Goal: Answer question/provide support: Share knowledge or assist other users

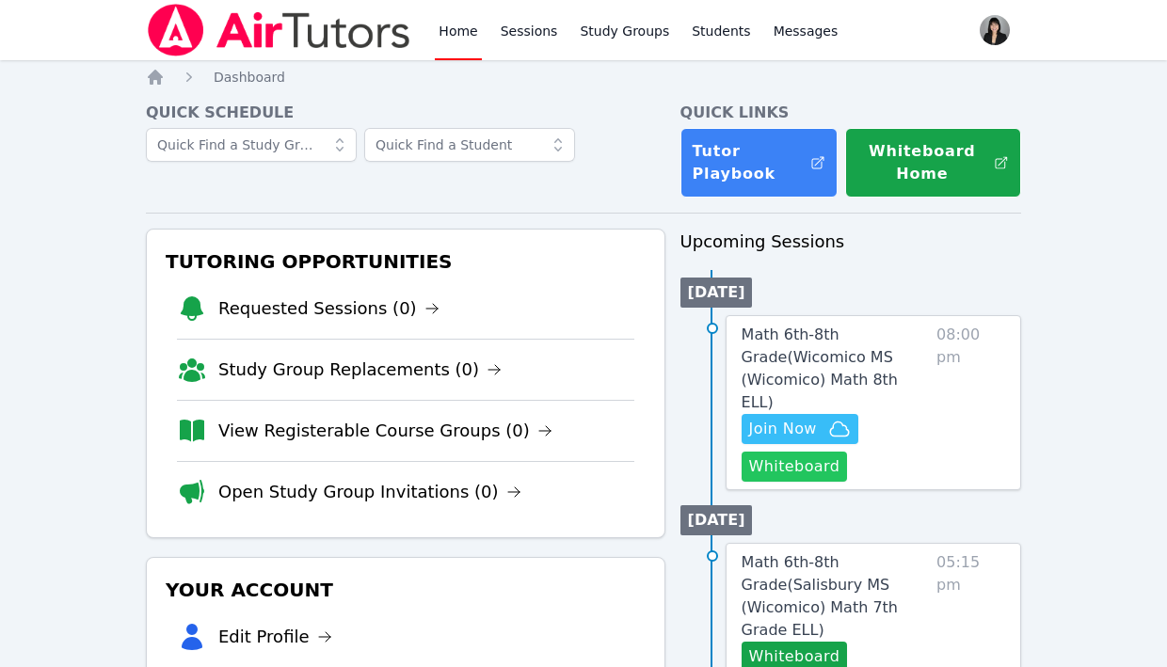
click at [811, 452] on button "Whiteboard" at bounding box center [795, 467] width 106 height 30
click at [832, 418] on icon "button" at bounding box center [839, 429] width 23 height 23
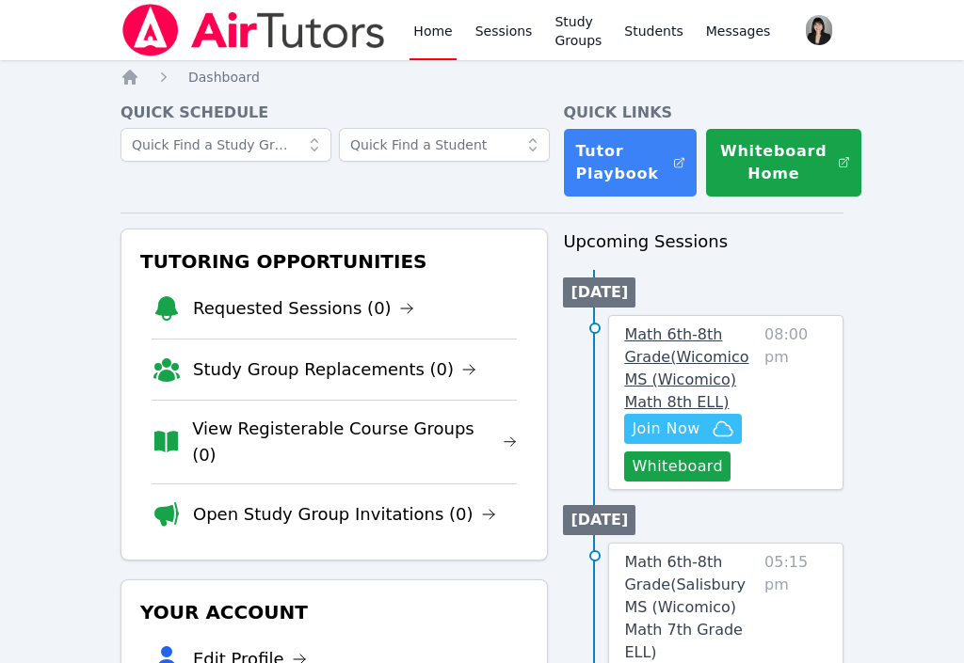
click at [671, 372] on span "Math 6th-8th Grade ( Wicomico MS (Wicomico) Math 8th ELL )" at bounding box center [686, 369] width 124 height 86
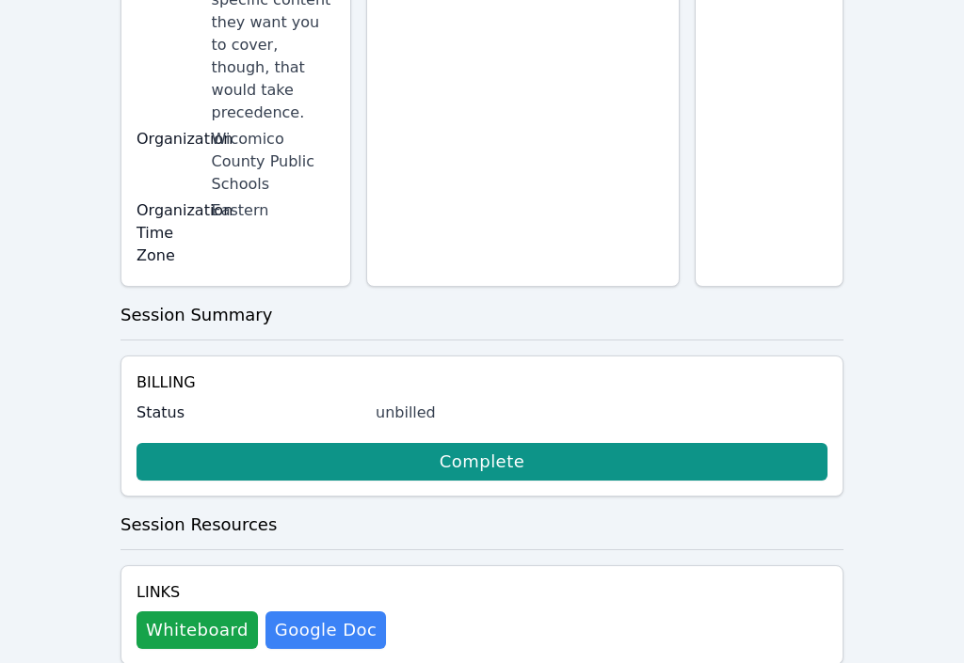
scroll to position [856, 0]
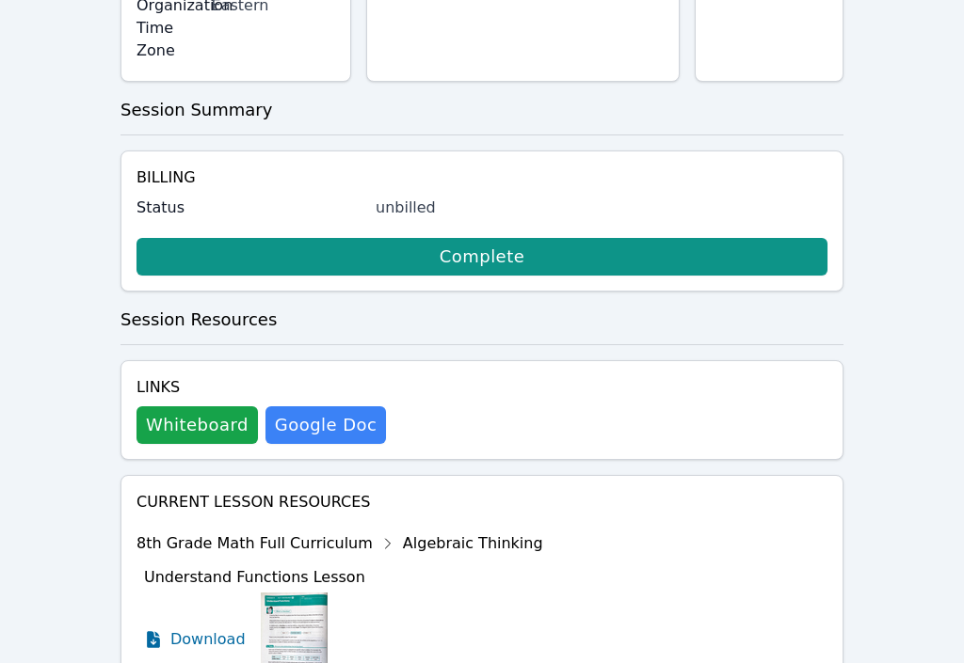
scroll to position [1011, 0]
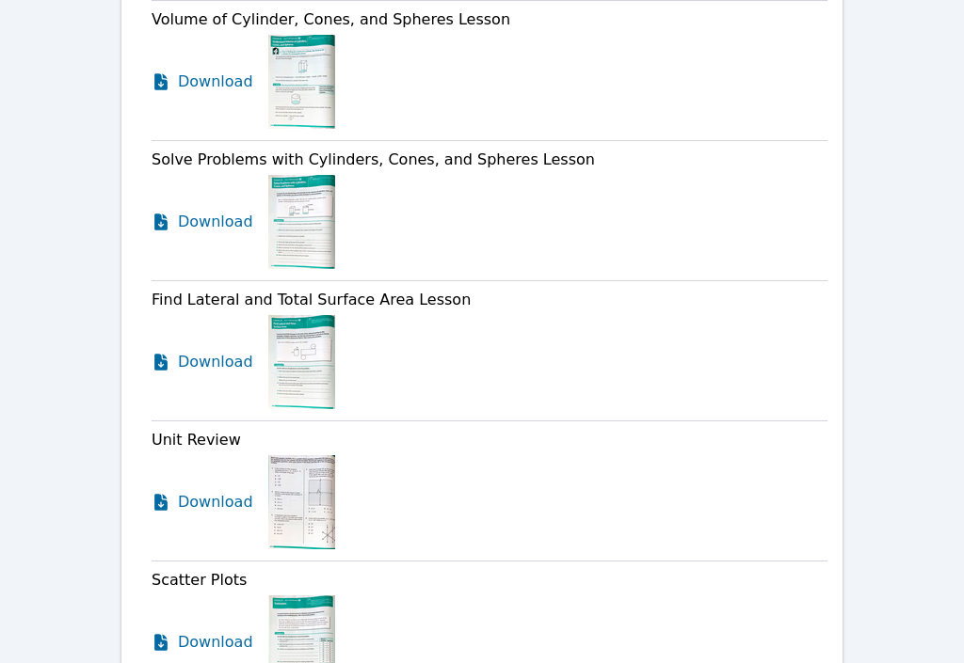
scroll to position [3829, 0]
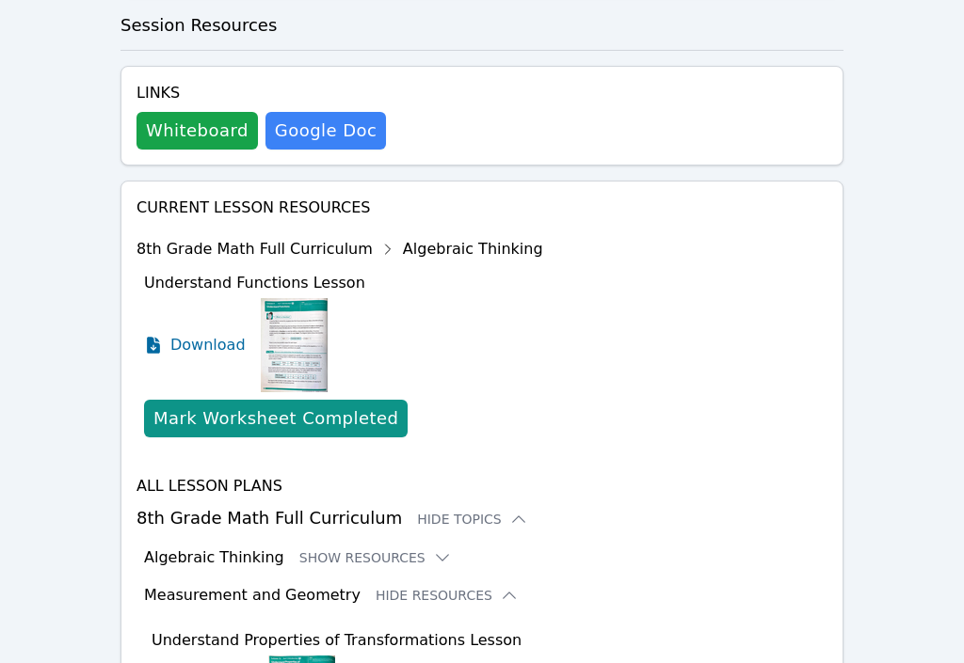
scroll to position [928, 0]
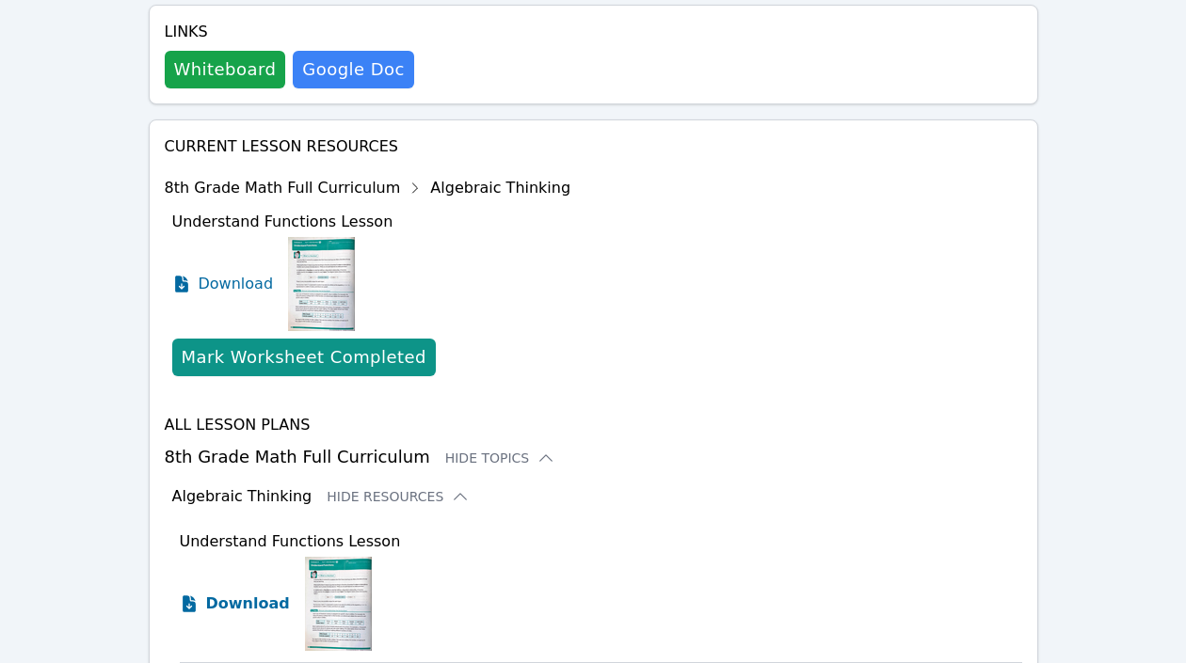
scroll to position [918, 0]
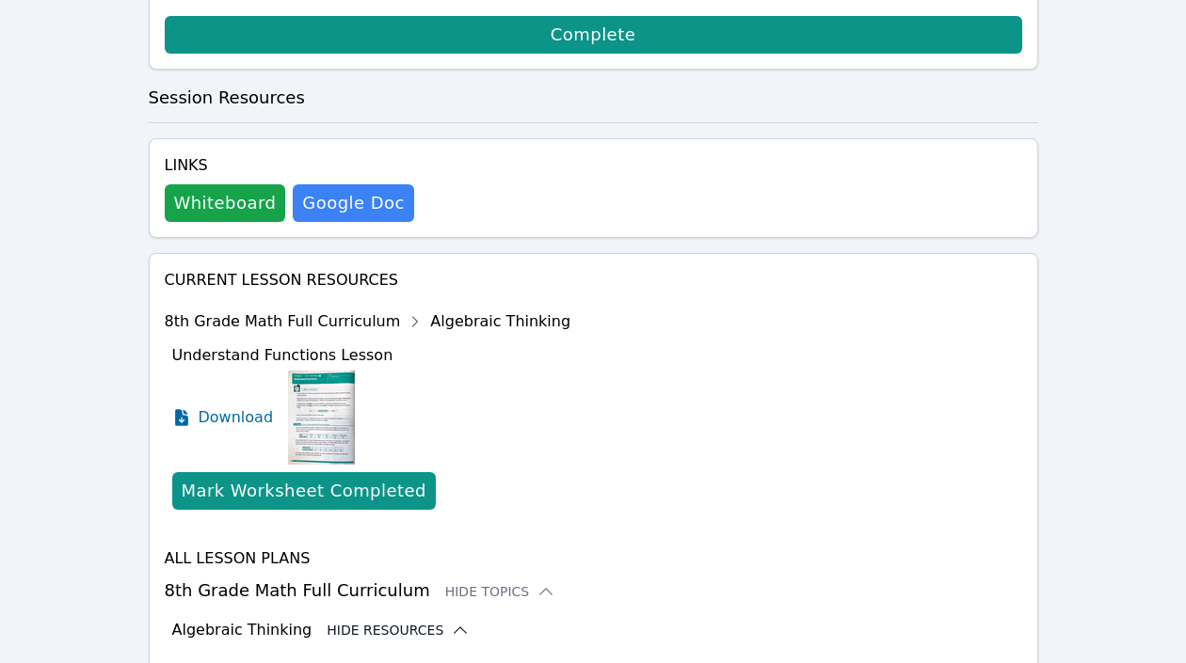
click at [451, 621] on icon at bounding box center [460, 630] width 19 height 19
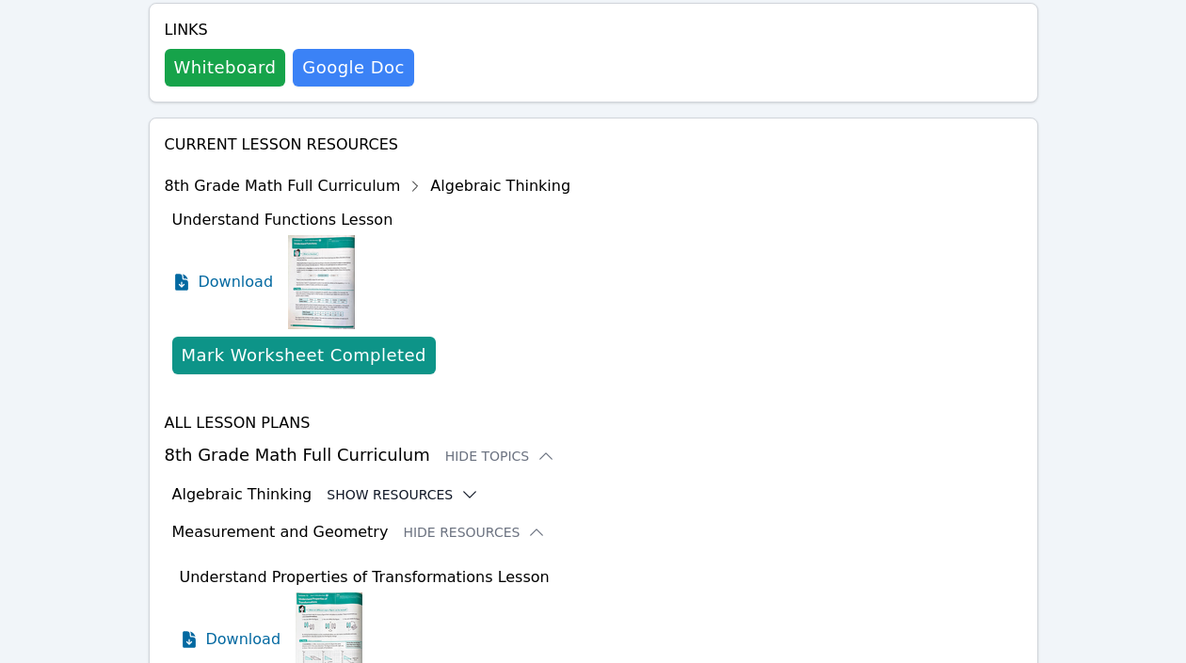
scroll to position [1082, 0]
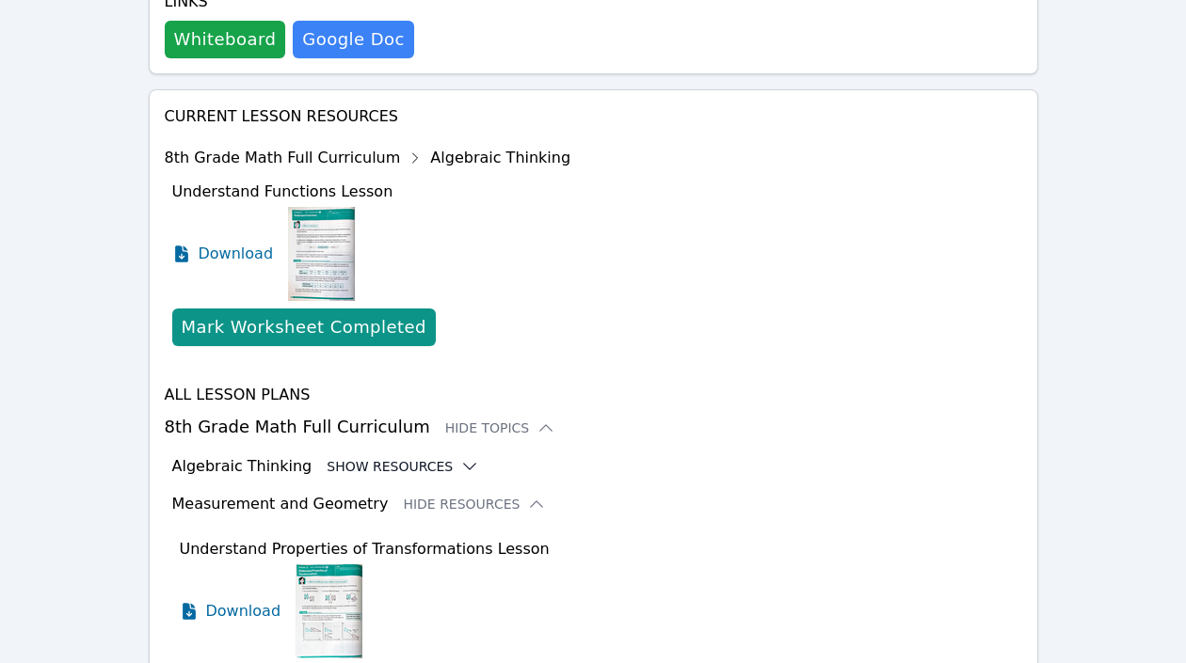
drag, startPoint x: 499, startPoint y: 491, endPoint x: 135, endPoint y: 491, distance: 364.2
copy span "Transformations and Congruence Lesson"
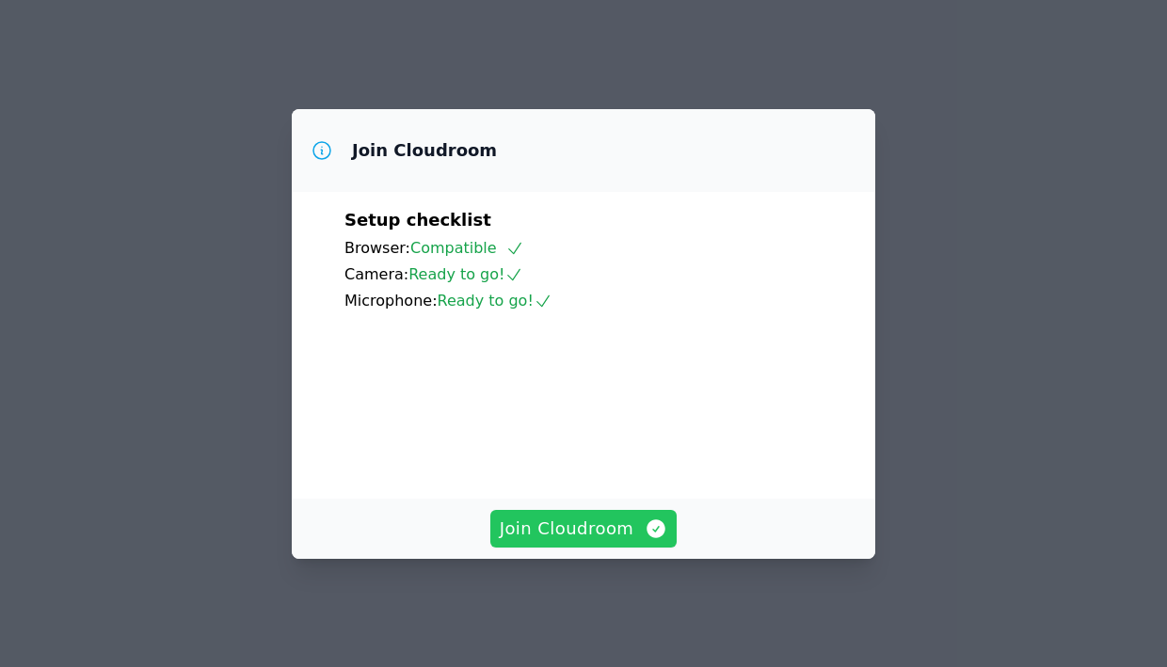
click at [594, 519] on button "Join Cloudroom" at bounding box center [583, 529] width 187 height 38
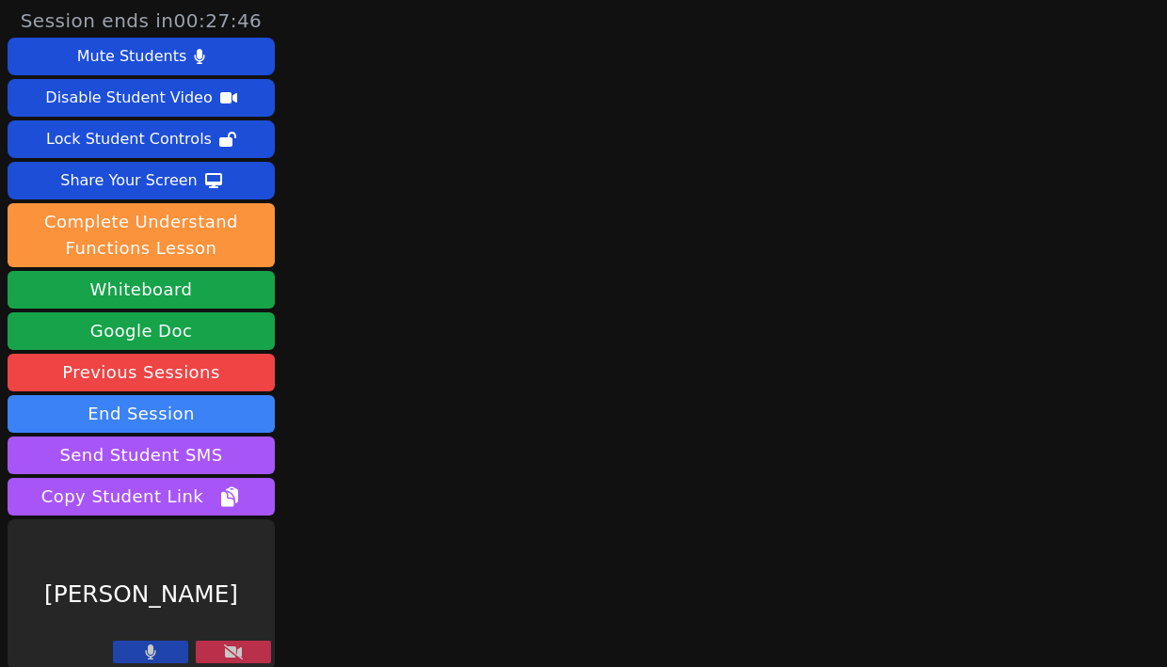
click at [234, 648] on icon at bounding box center [233, 652] width 19 height 15
click at [679, 220] on main at bounding box center [724, 333] width 295 height 667
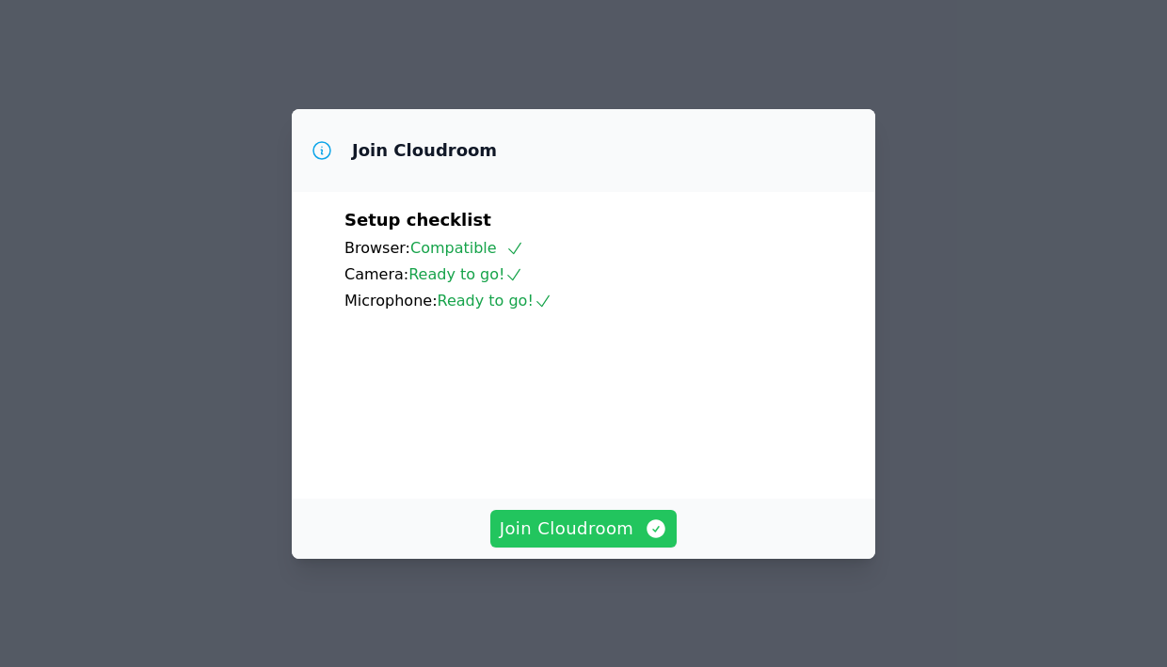
click at [595, 542] on span "Join Cloudroom" at bounding box center [584, 529] width 168 height 26
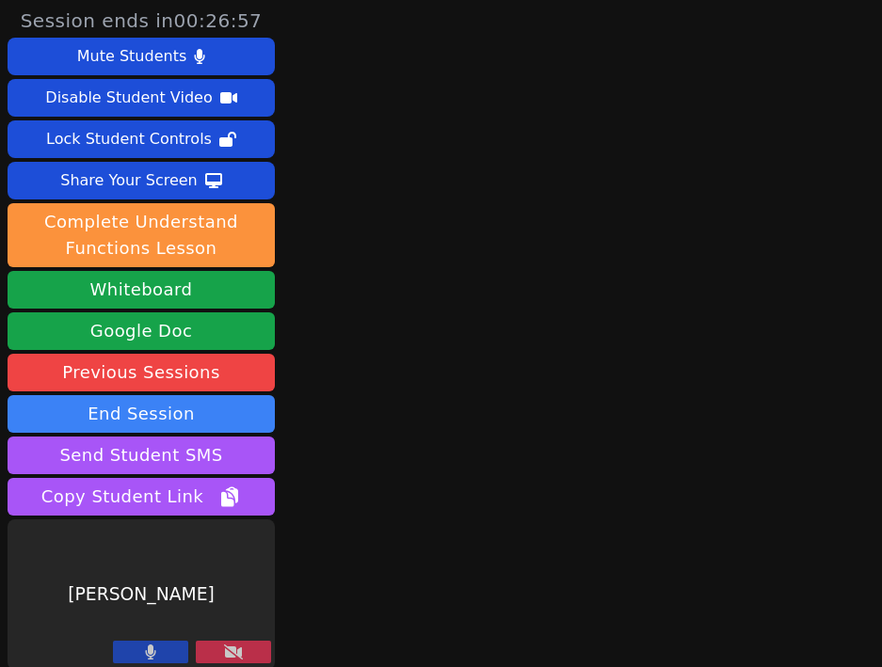
click at [227, 652] on icon at bounding box center [233, 652] width 19 height 15
click at [240, 653] on icon at bounding box center [233, 652] width 19 height 15
click at [241, 649] on icon at bounding box center [233, 652] width 19 height 15
click at [234, 655] on icon at bounding box center [233, 652] width 19 height 15
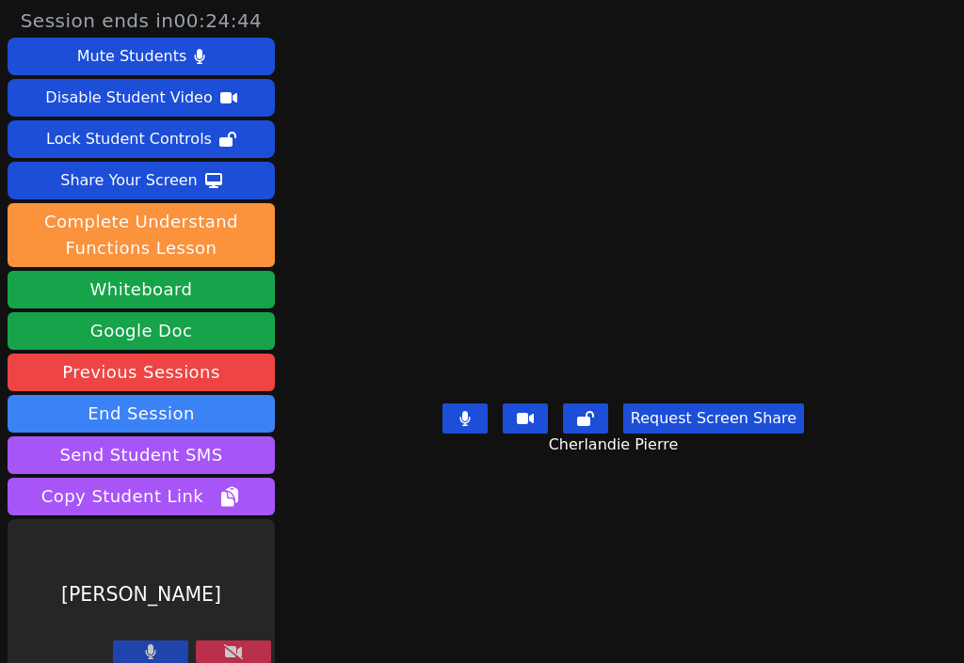
click at [244, 648] on button at bounding box center [233, 652] width 75 height 23
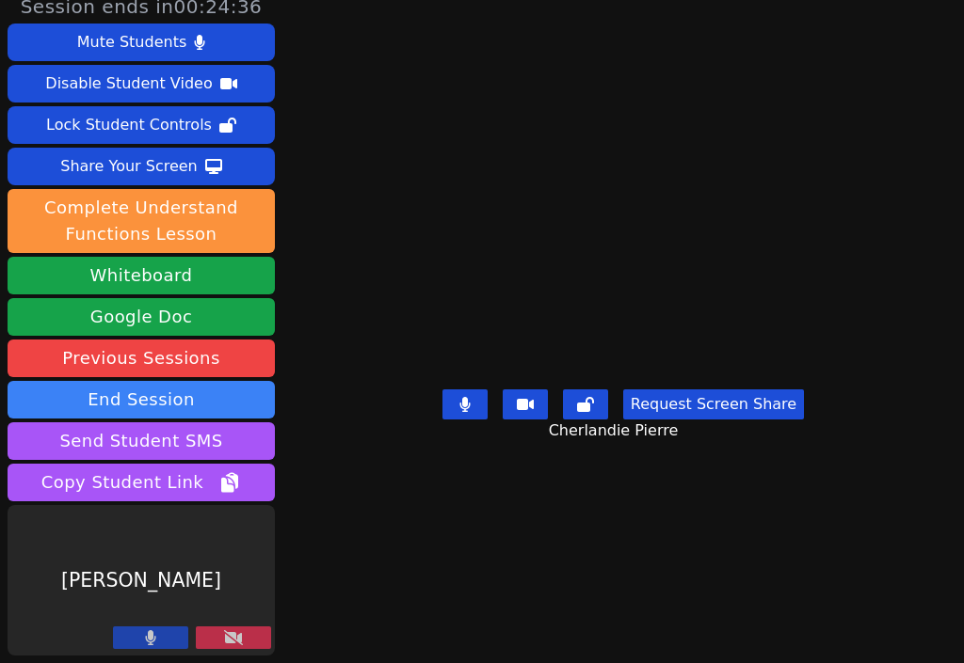
click at [240, 641] on icon at bounding box center [233, 638] width 19 height 15
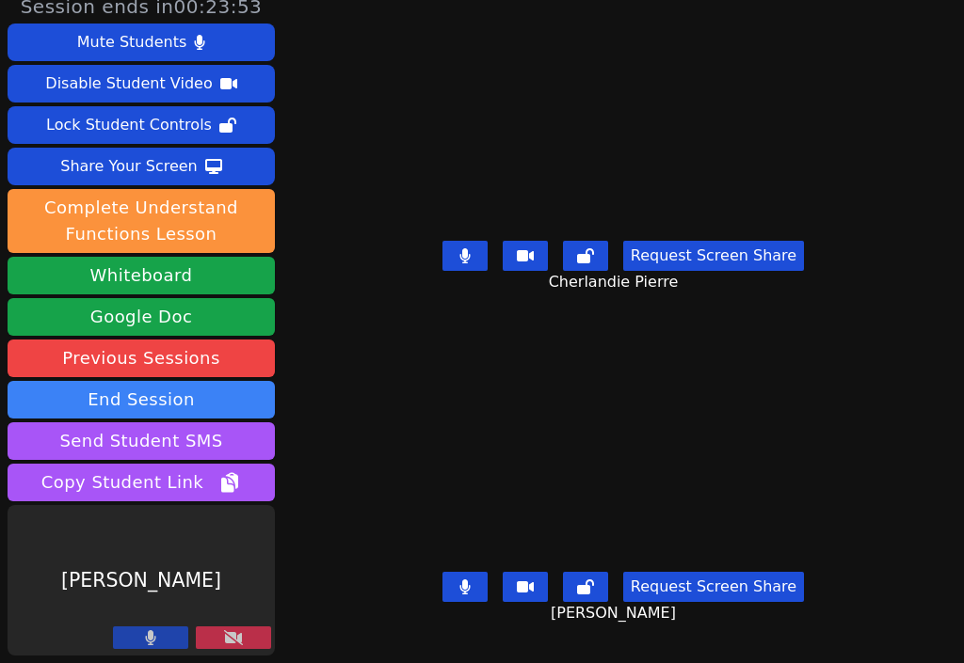
click at [249, 642] on button at bounding box center [233, 638] width 75 height 23
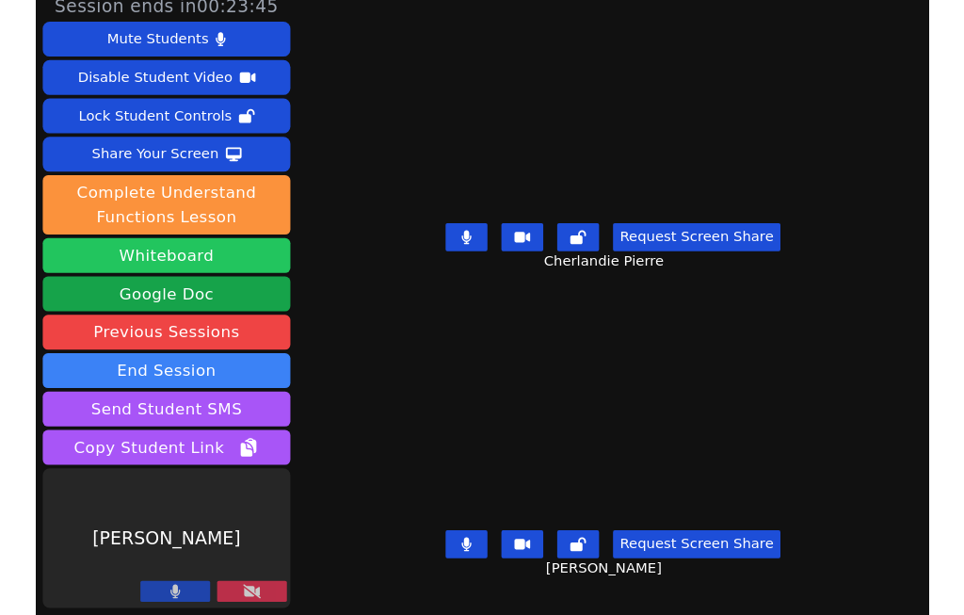
scroll to position [0, 0]
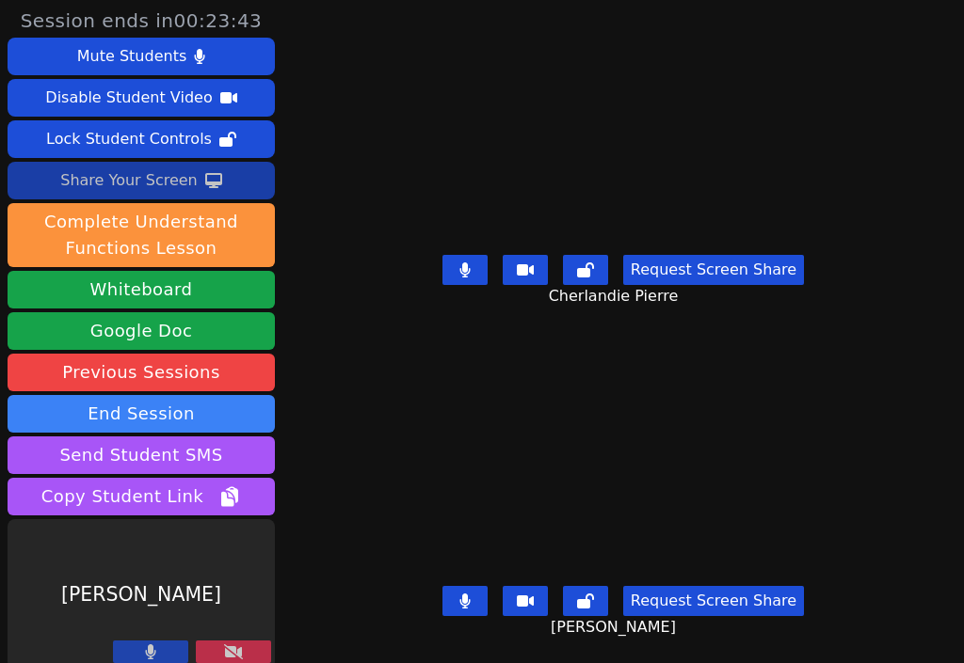
click at [153, 185] on div "Share Your Screen" at bounding box center [128, 181] width 137 height 30
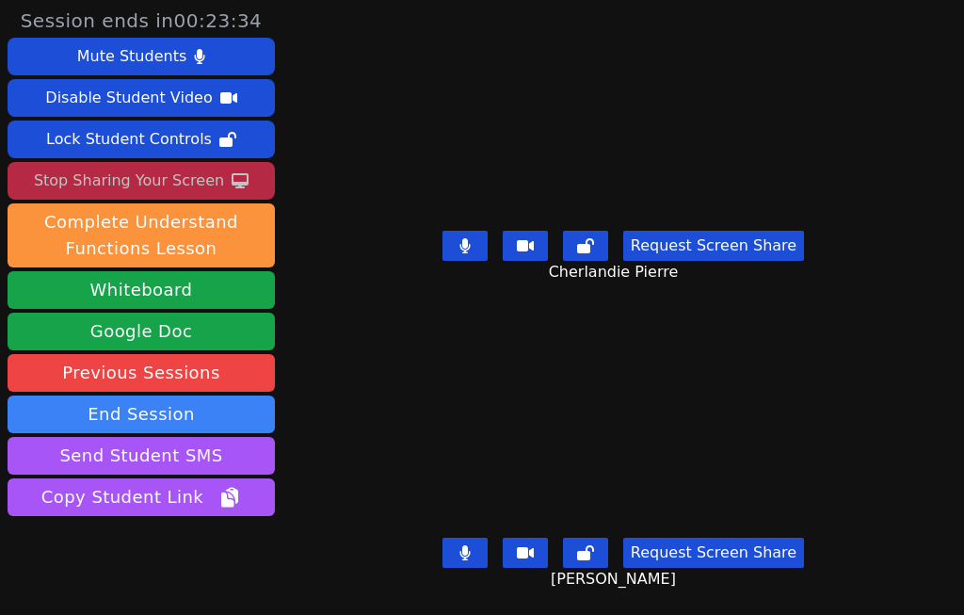
scroll to position [63, 0]
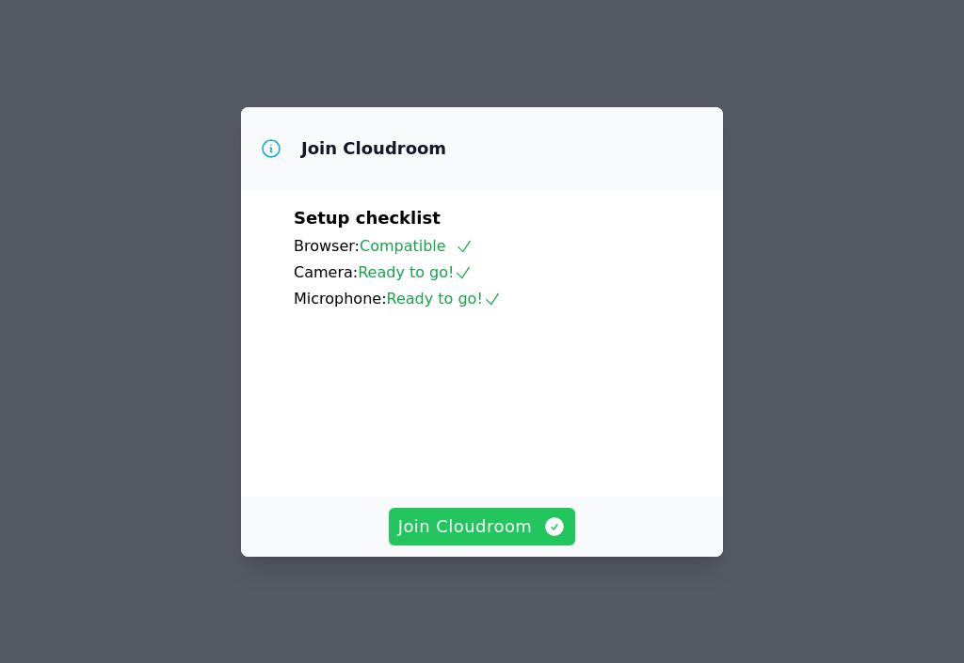
click at [522, 522] on span "Join Cloudroom" at bounding box center [482, 527] width 168 height 26
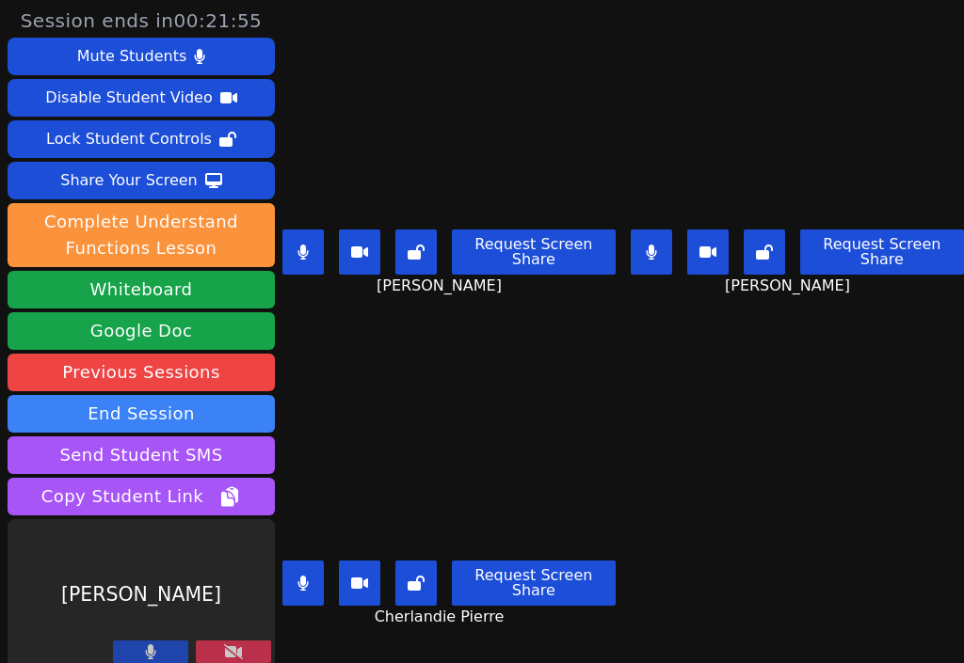
click at [238, 647] on icon at bounding box center [233, 652] width 19 height 15
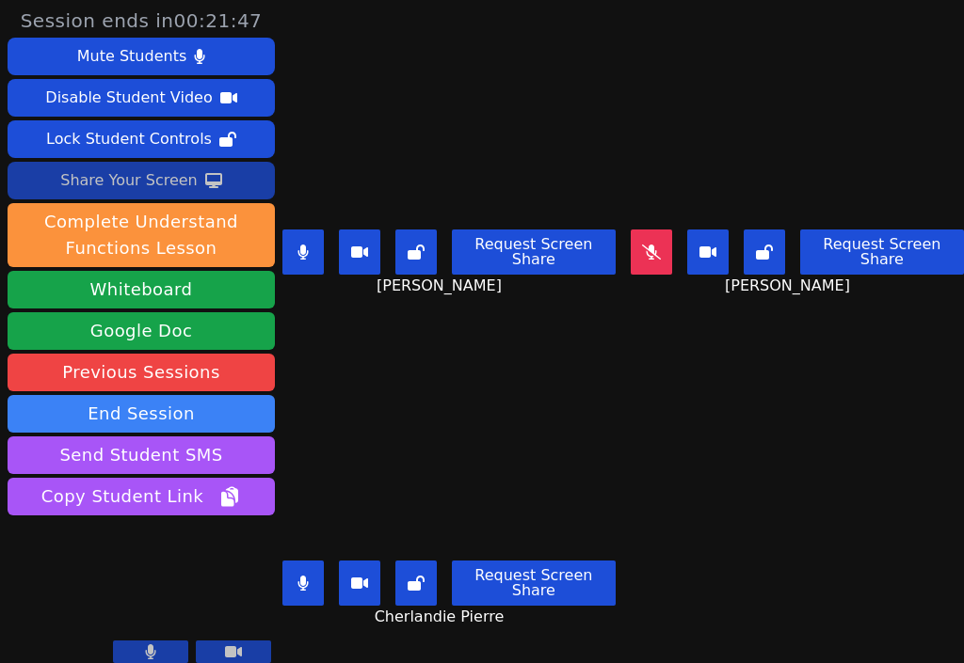
click at [166, 182] on div "Share Your Screen" at bounding box center [128, 181] width 137 height 30
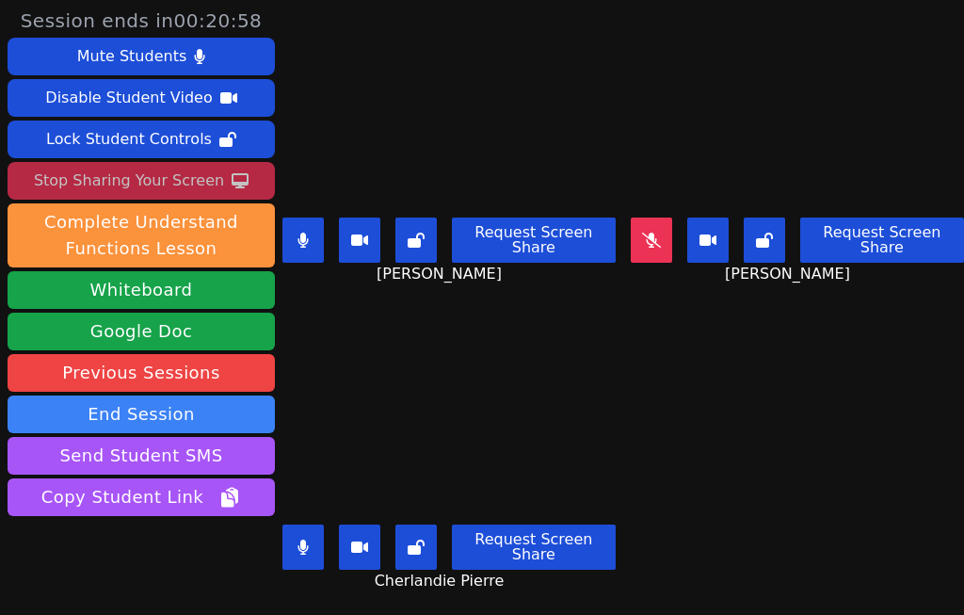
click at [660, 236] on icon at bounding box center [651, 239] width 19 height 15
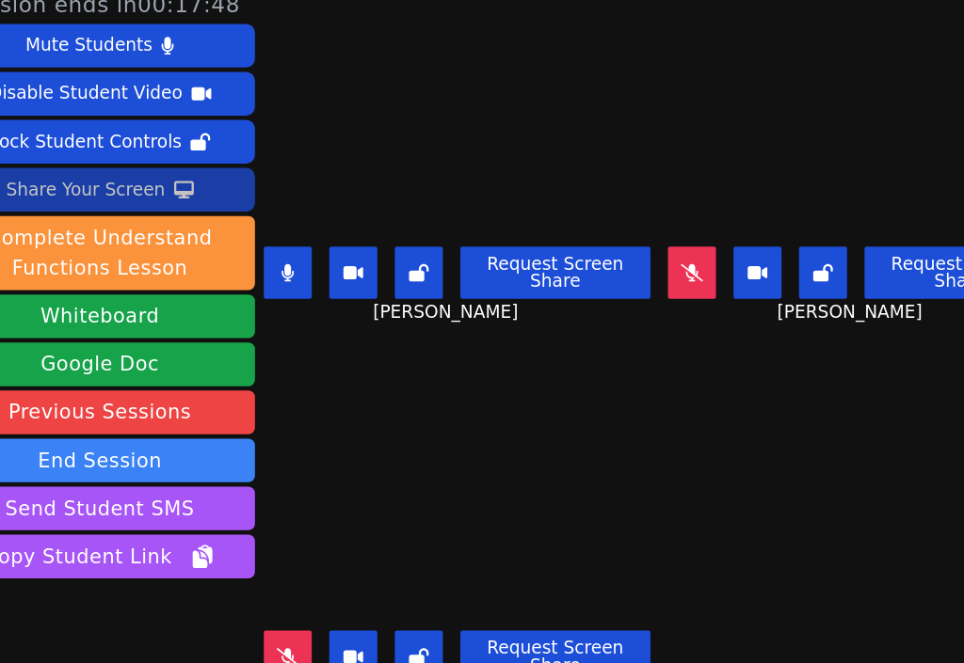
click at [168, 182] on div "Share Your Screen" at bounding box center [128, 181] width 137 height 30
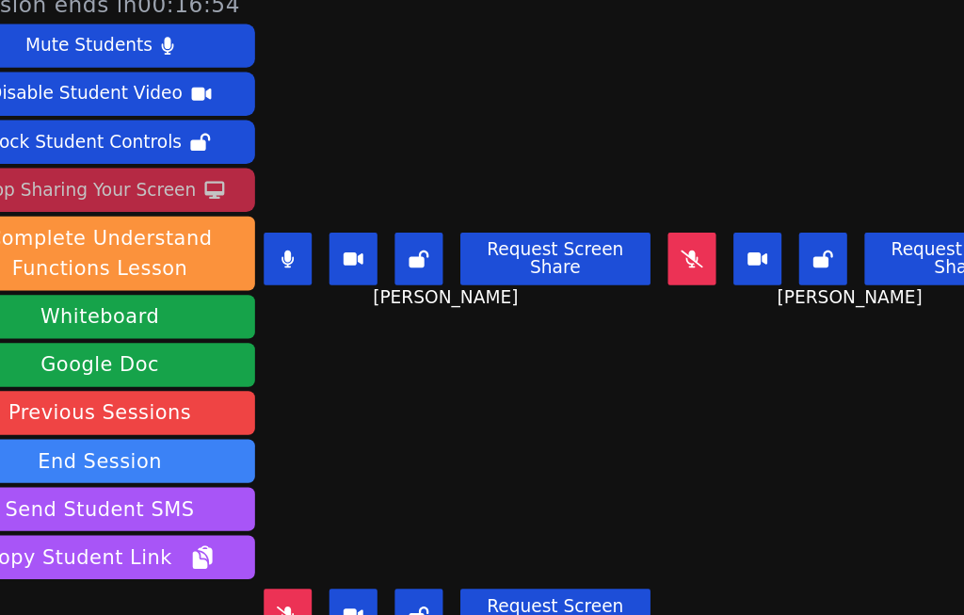
scroll to position [63, 0]
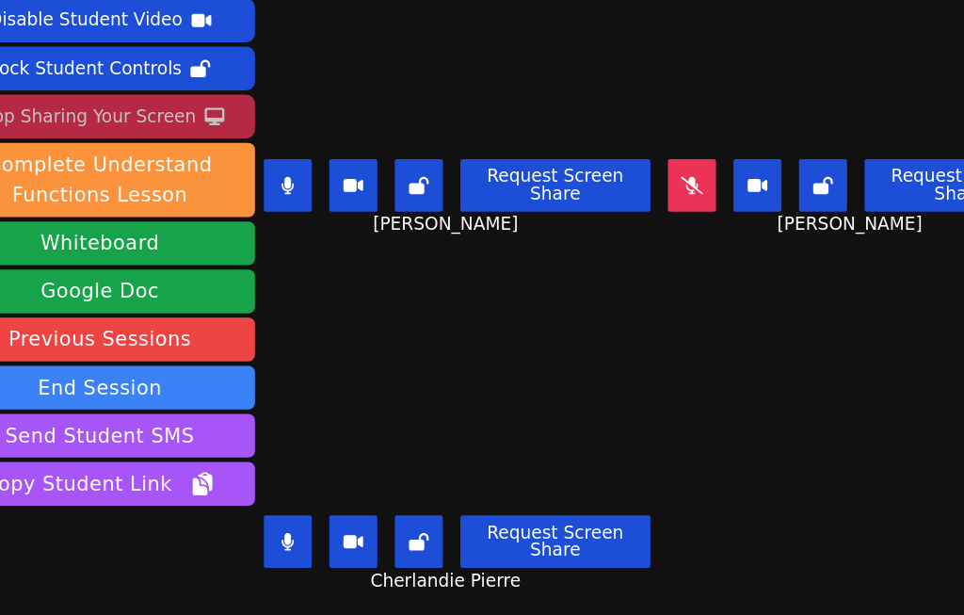
click at [665, 169] on button at bounding box center [651, 176] width 41 height 45
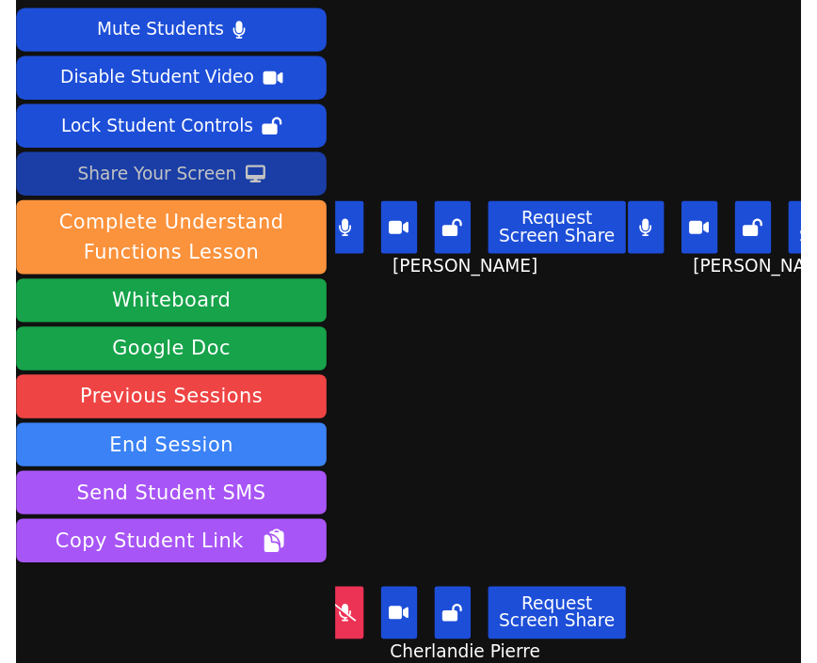
scroll to position [0, 0]
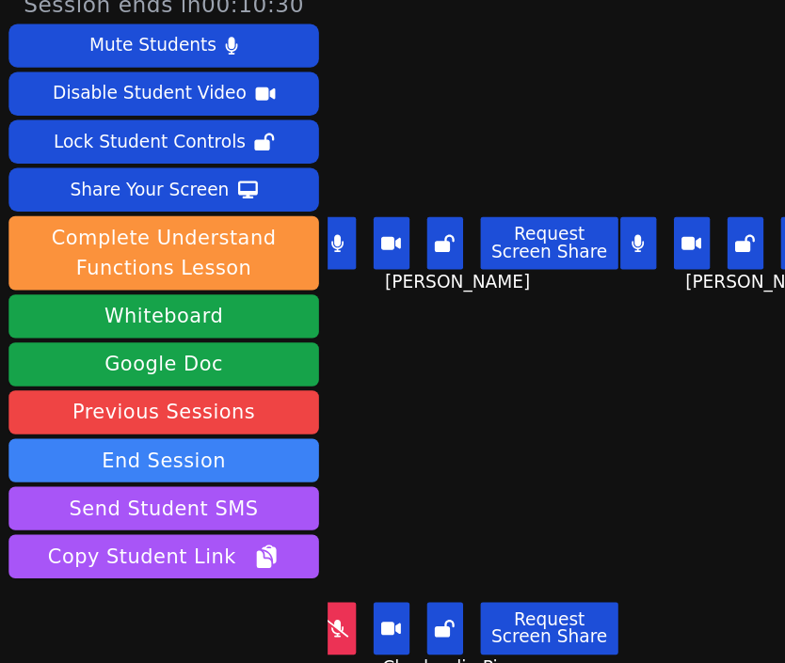
click at [307, 558] on button at bounding box center [291, 558] width 31 height 45
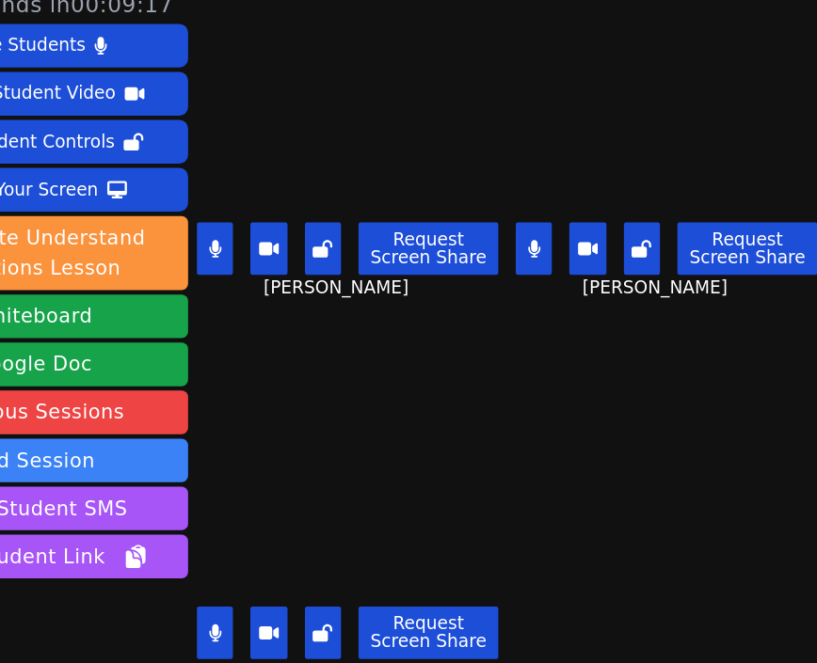
click at [309, 233] on button at bounding box center [297, 231] width 31 height 45
click at [311, 573] on button at bounding box center [297, 562] width 31 height 45
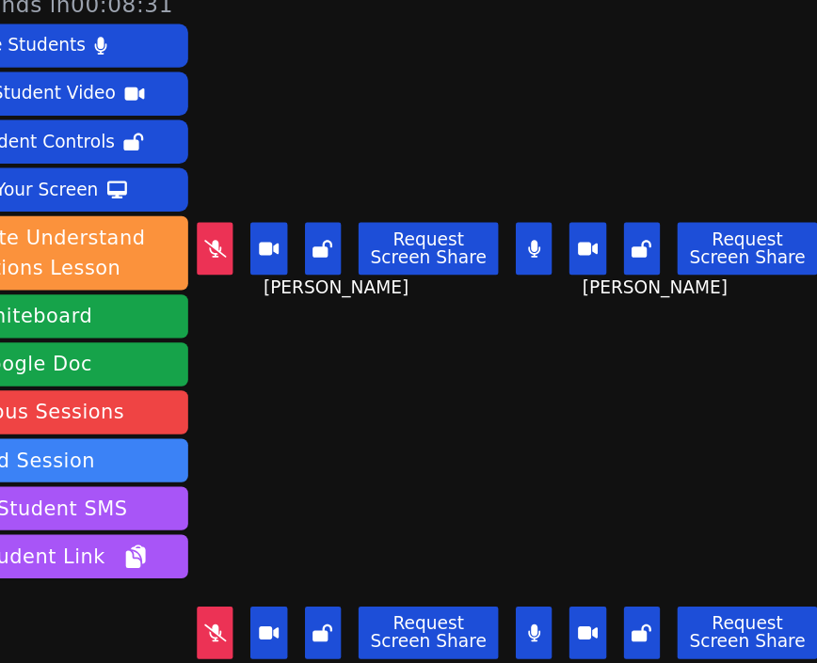
scroll to position [14, 0]
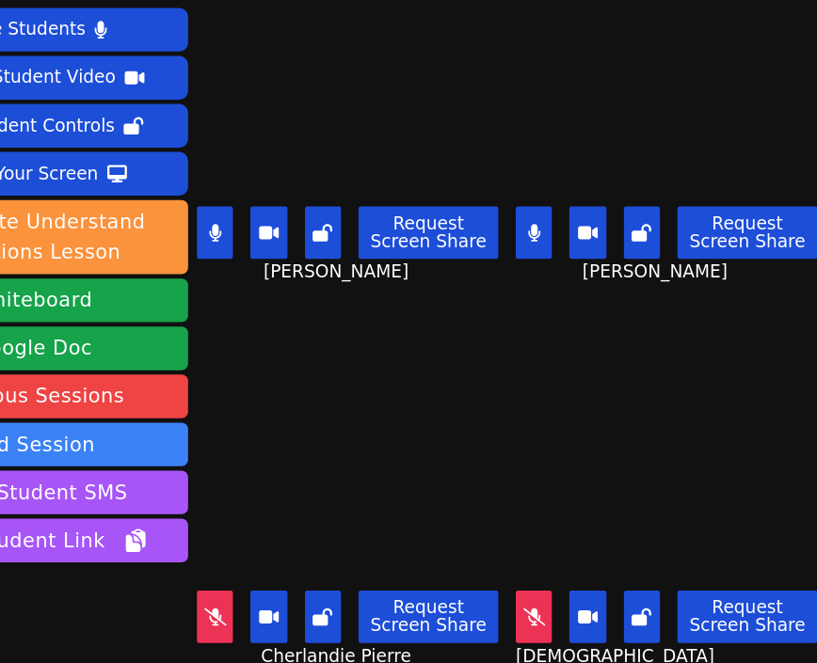
click at [579, 548] on icon at bounding box center [573, 548] width 19 height 15
click at [302, 552] on icon at bounding box center [298, 548] width 19 height 15
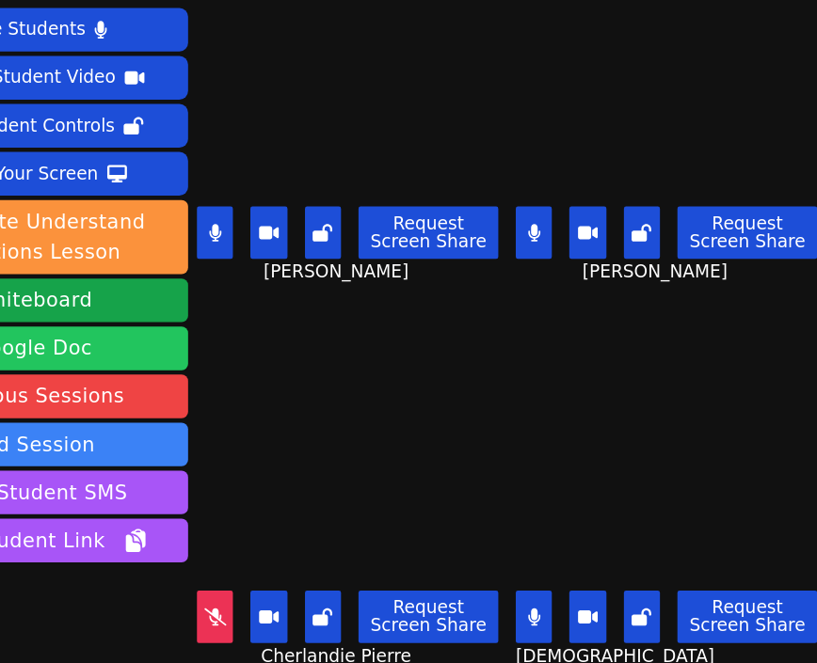
drag, startPoint x: 302, startPoint y: 552, endPoint x: 251, endPoint y: 314, distance: 243.4
click at [251, 326] on div "Session ends in 00:06:00 Mute Students Disable Student Video Lock Student Contr…" at bounding box center [408, 317] width 817 height 663
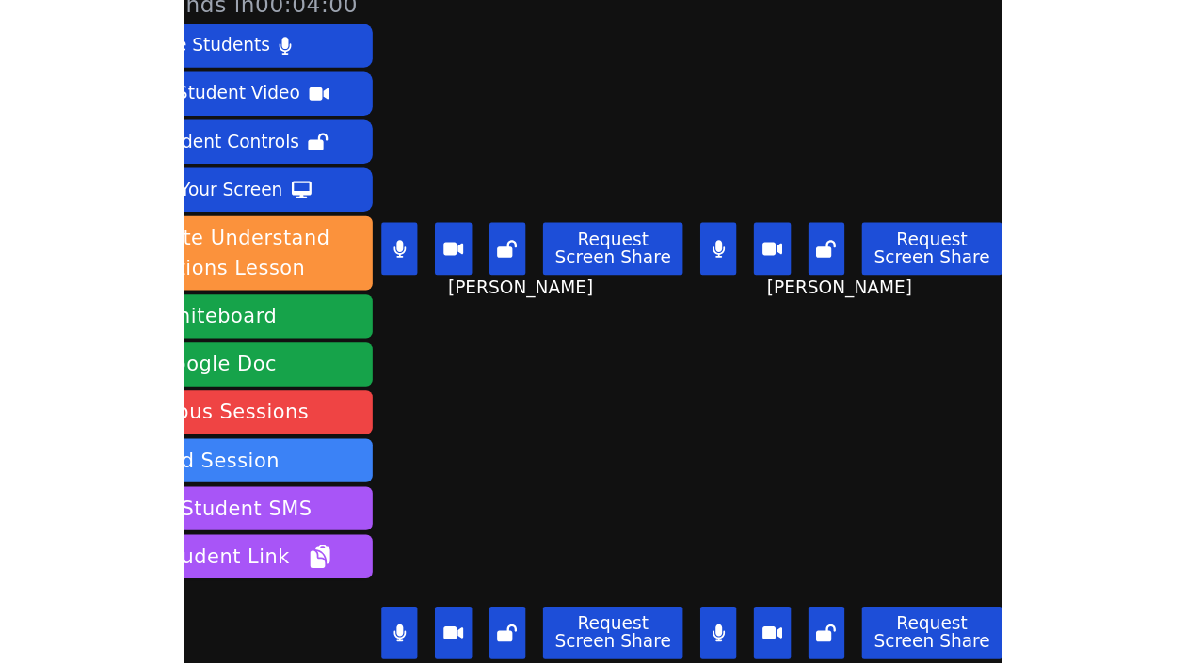
scroll to position [0, 0]
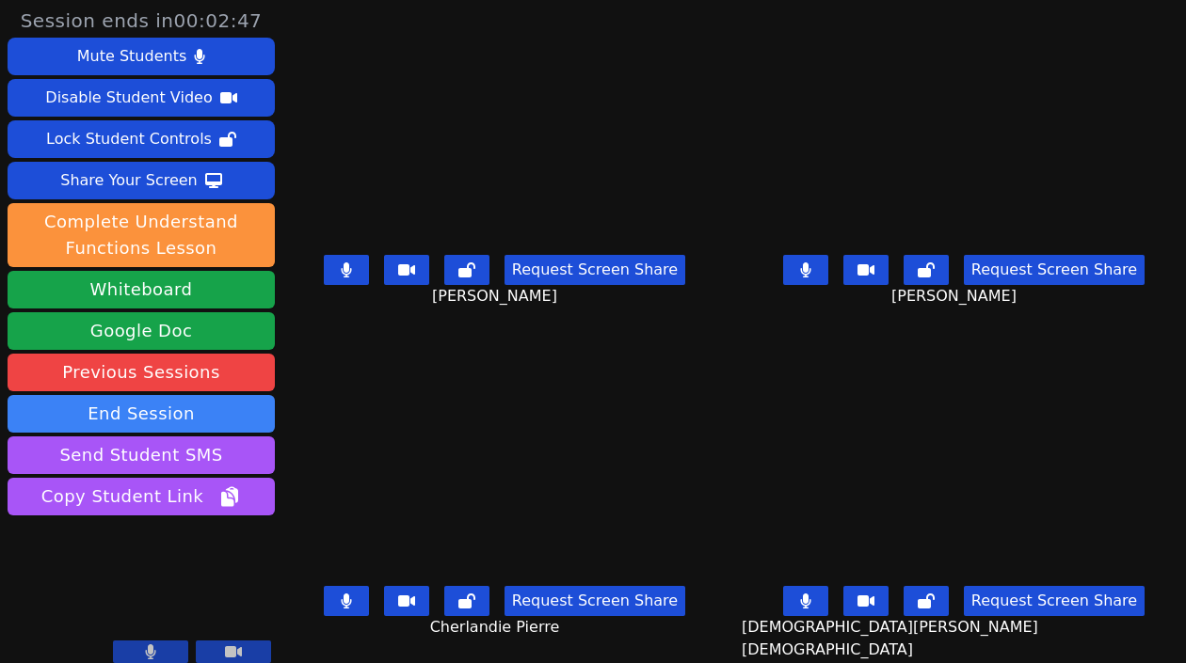
click at [351, 276] on icon at bounding box center [346, 270] width 10 height 15
click at [352, 606] on icon at bounding box center [346, 601] width 11 height 15
click at [806, 596] on icon at bounding box center [805, 601] width 10 height 15
click at [806, 270] on icon at bounding box center [805, 270] width 10 height 15
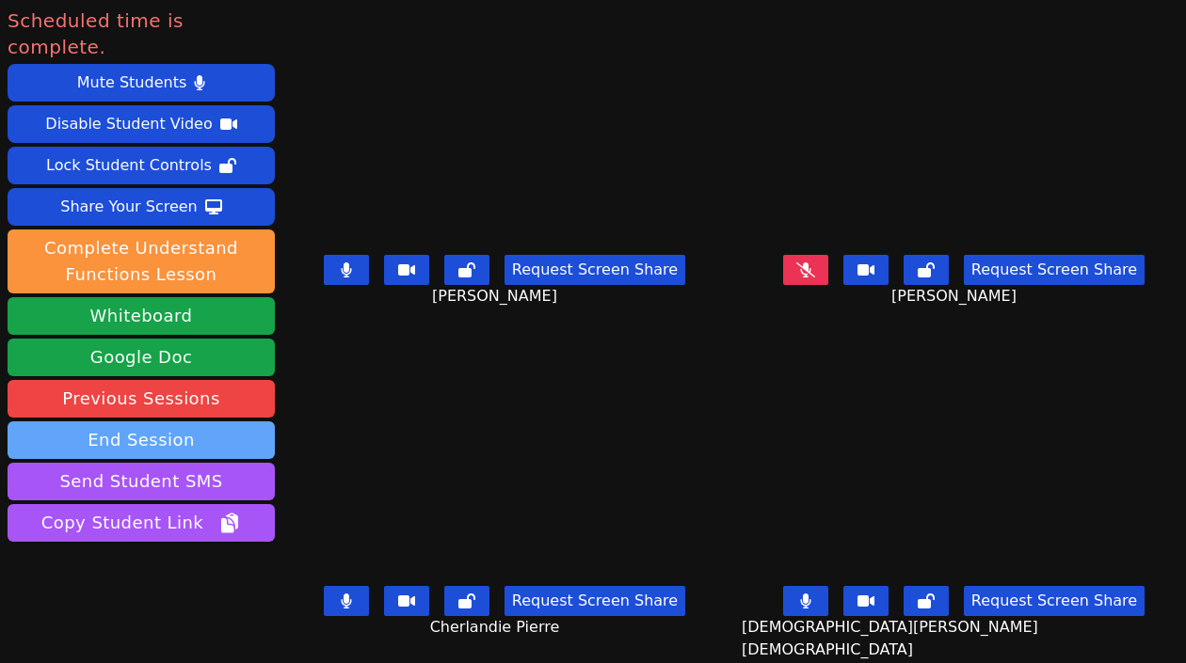
click at [145, 422] on button "End Session" at bounding box center [141, 441] width 267 height 38
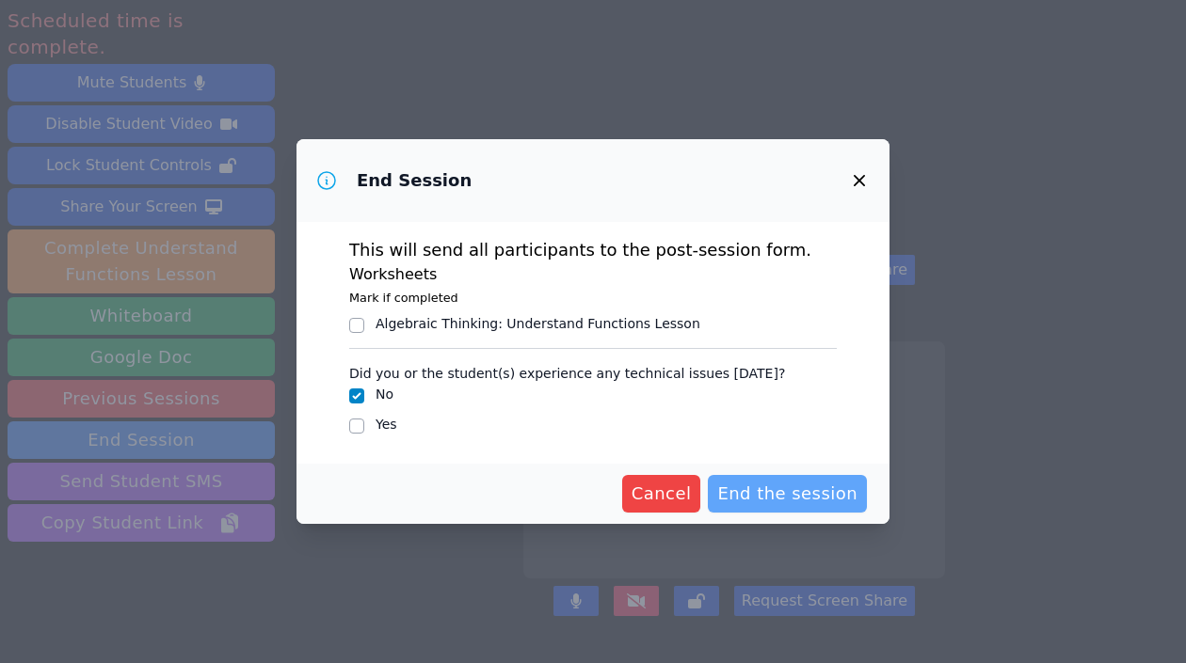
click at [790, 494] on span "End the session" at bounding box center [787, 494] width 140 height 26
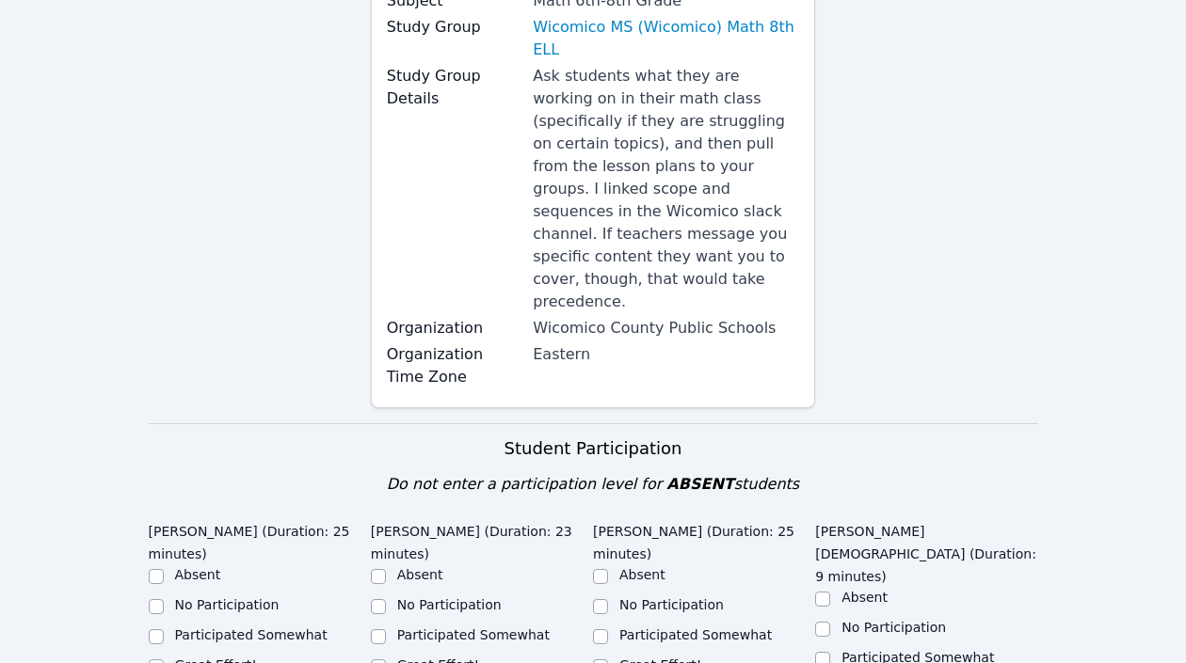
scroll to position [328, 0]
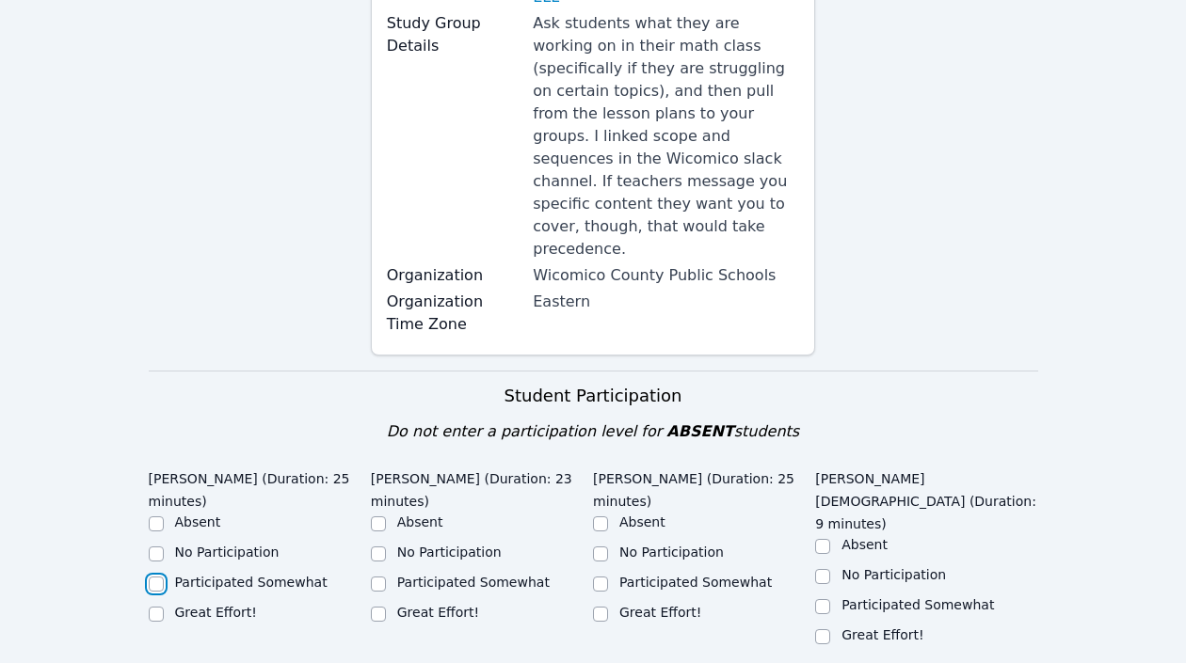
click at [157, 577] on input "Participated Somewhat" at bounding box center [156, 584] width 15 height 15
checkbox input "true"
click at [382, 607] on input "Great Effort!" at bounding box center [378, 614] width 15 height 15
checkbox input "true"
click at [600, 607] on input "Great Effort!" at bounding box center [600, 614] width 15 height 15
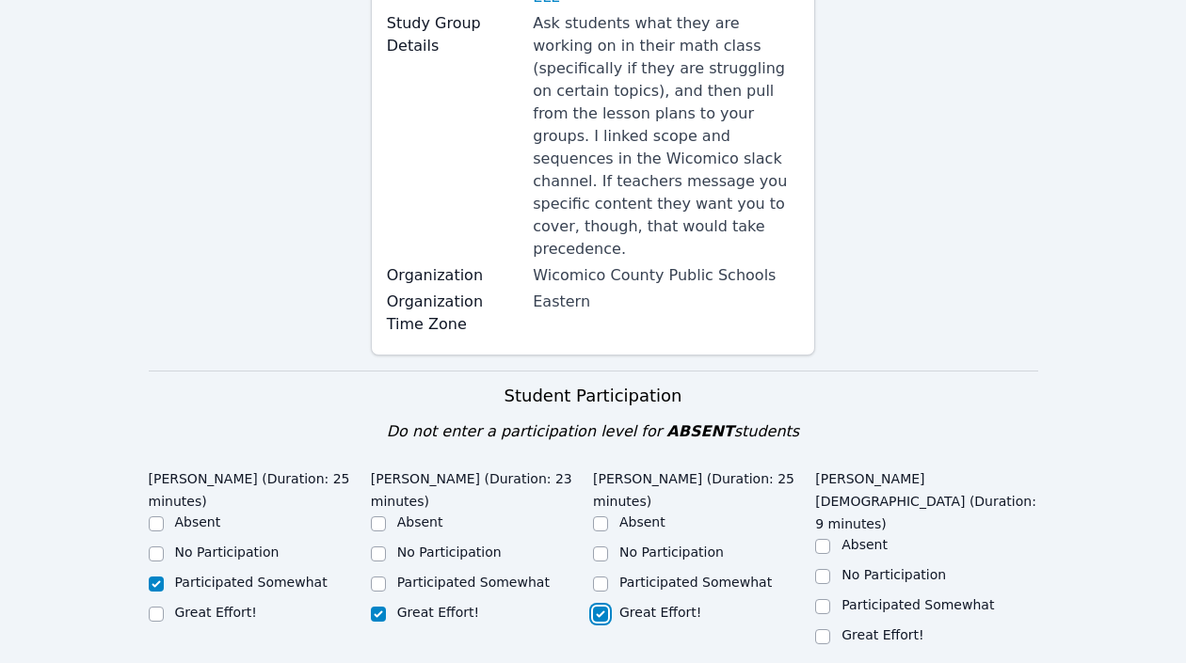
checkbox input "true"
click at [825, 599] on input "Participated Somewhat" at bounding box center [822, 606] width 15 height 15
checkbox input "true"
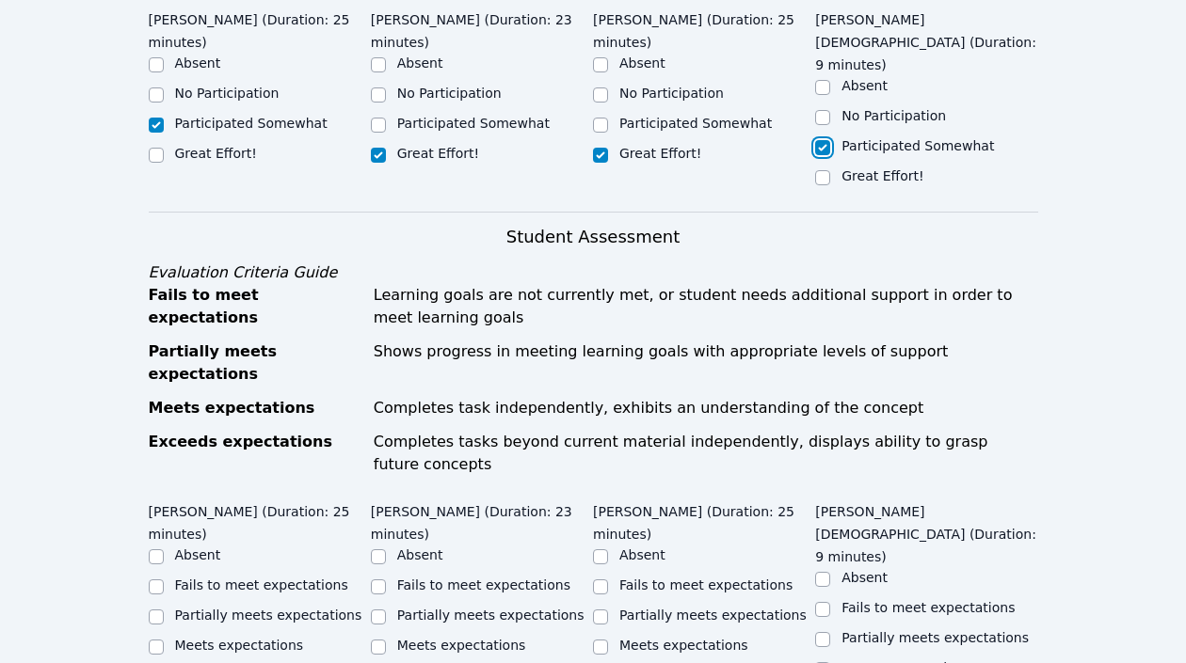
scroll to position [939, 0]
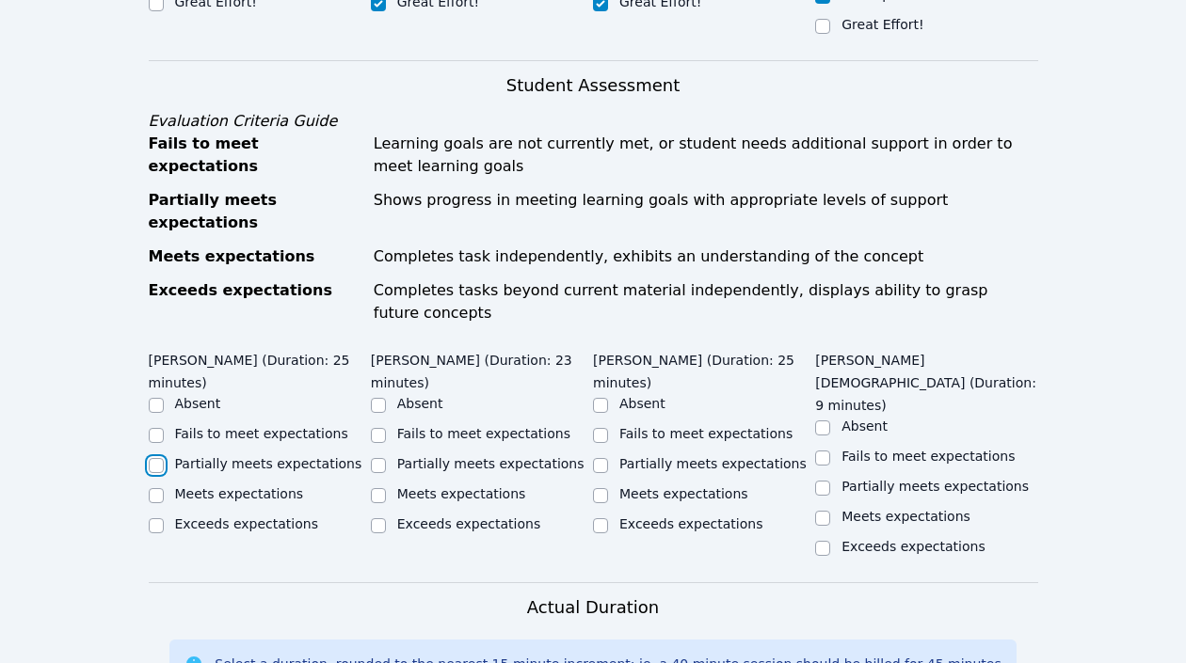
click at [157, 458] on input "Partially meets expectations" at bounding box center [156, 465] width 15 height 15
checkbox input "true"
click at [378, 458] on input "Partially meets expectations" at bounding box center [378, 465] width 15 height 15
checkbox input "true"
click at [593, 458] on input "Partially meets expectations" at bounding box center [600, 465] width 15 height 15
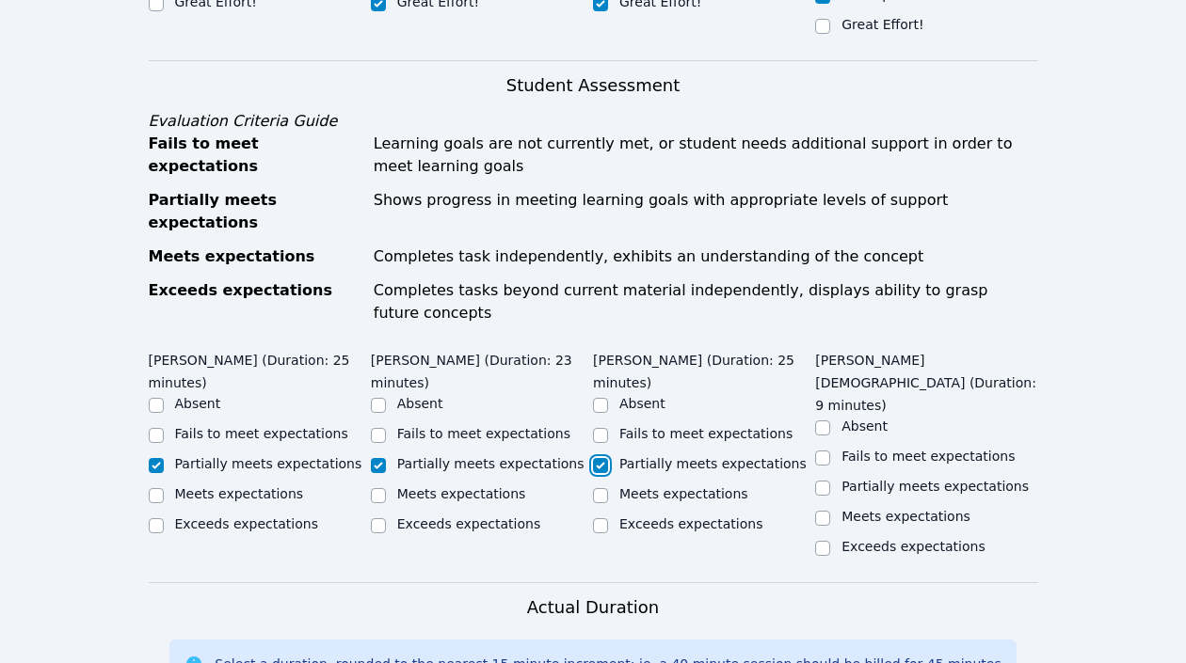
checkbox input "true"
click at [825, 481] on input "Partially meets expectations" at bounding box center [822, 488] width 15 height 15
checkbox input "true"
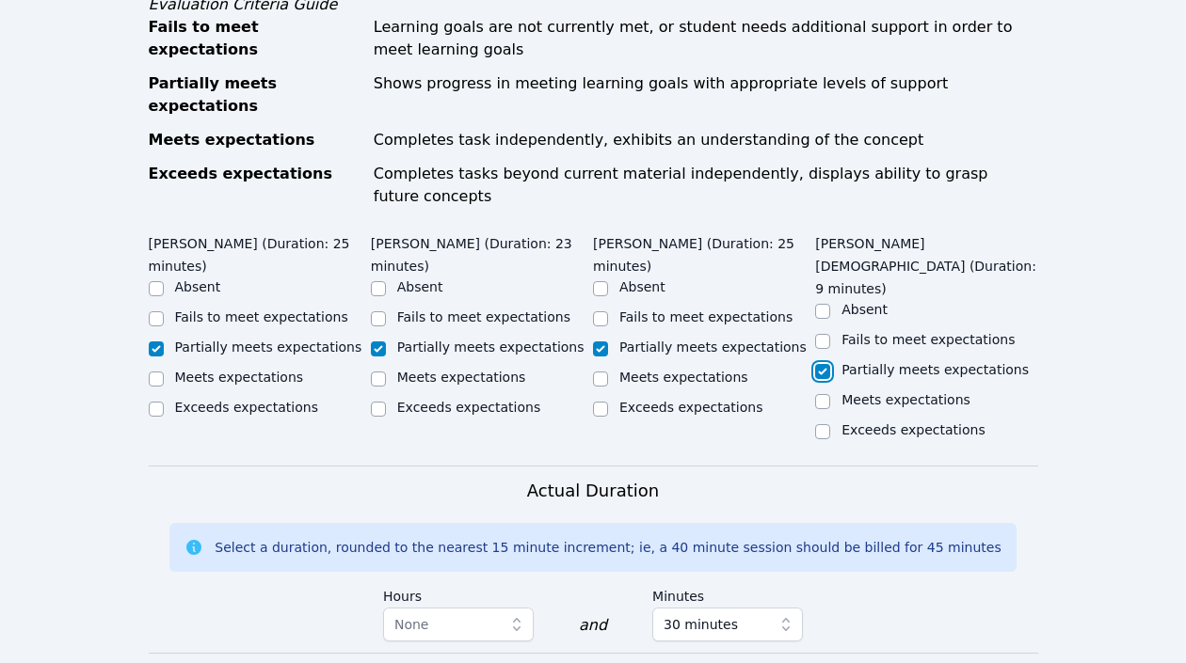
scroll to position [1317, 0]
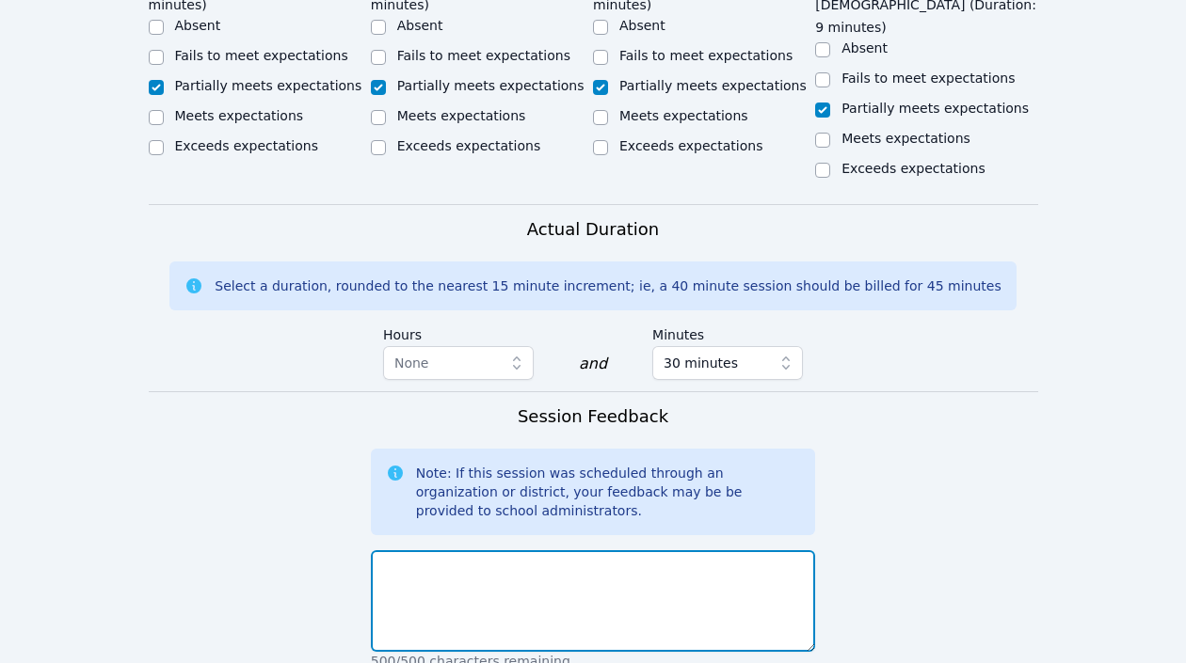
click at [695, 551] on textarea at bounding box center [593, 602] width 445 height 102
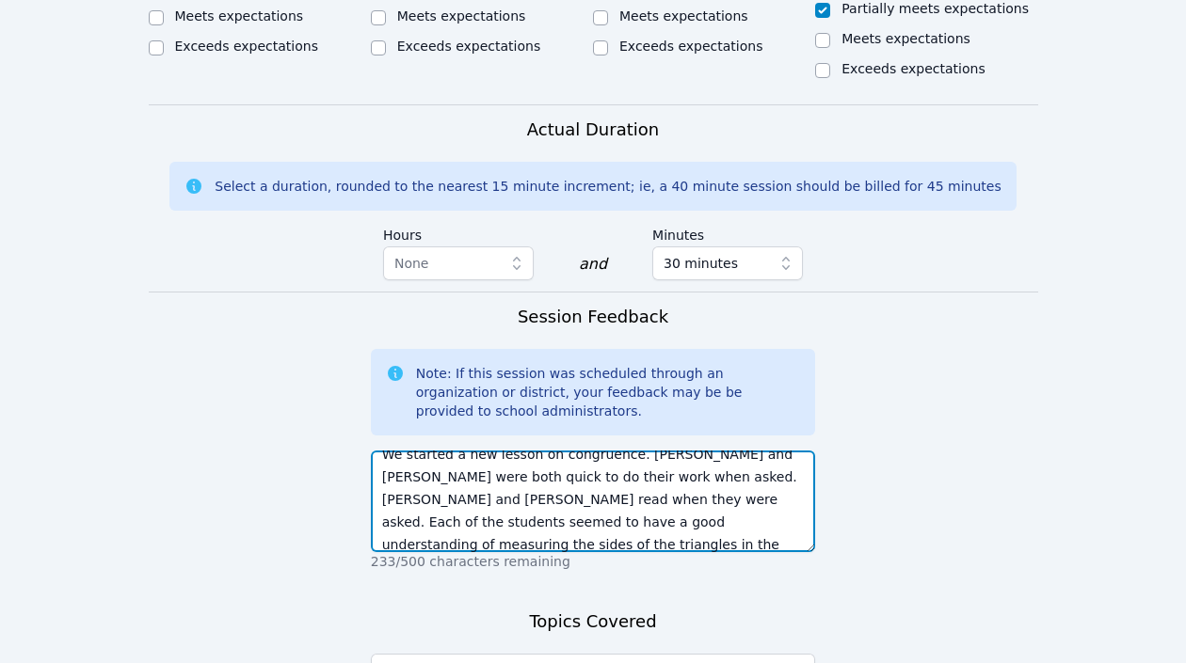
scroll to position [0, 0]
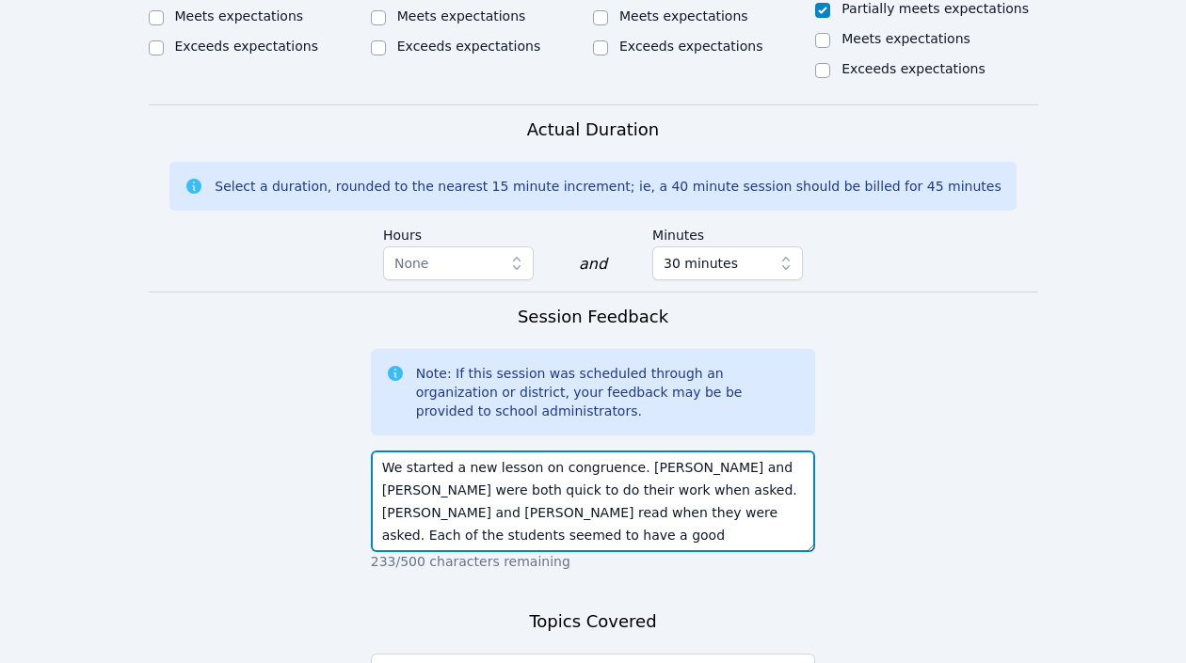
drag, startPoint x: 630, startPoint y: 337, endPoint x: 352, endPoint y: 337, distance: 277.6
click at [352, 337] on form "Student Participation Do not enter a participation level for ABSENT students [P…" at bounding box center [593, 79] width 889 height 1595
type textarea "[PERSON_NAME] and [PERSON_NAME] were both quick to do their work when asked. [P…"
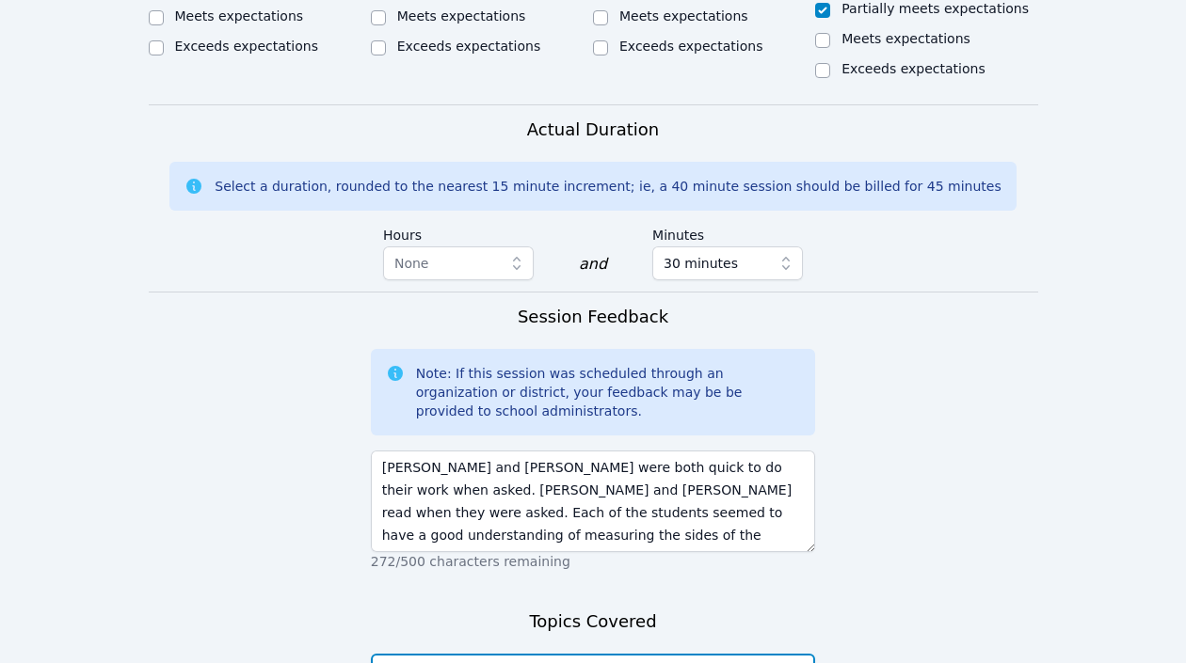
paste textarea "We started a new lesson on congruence."
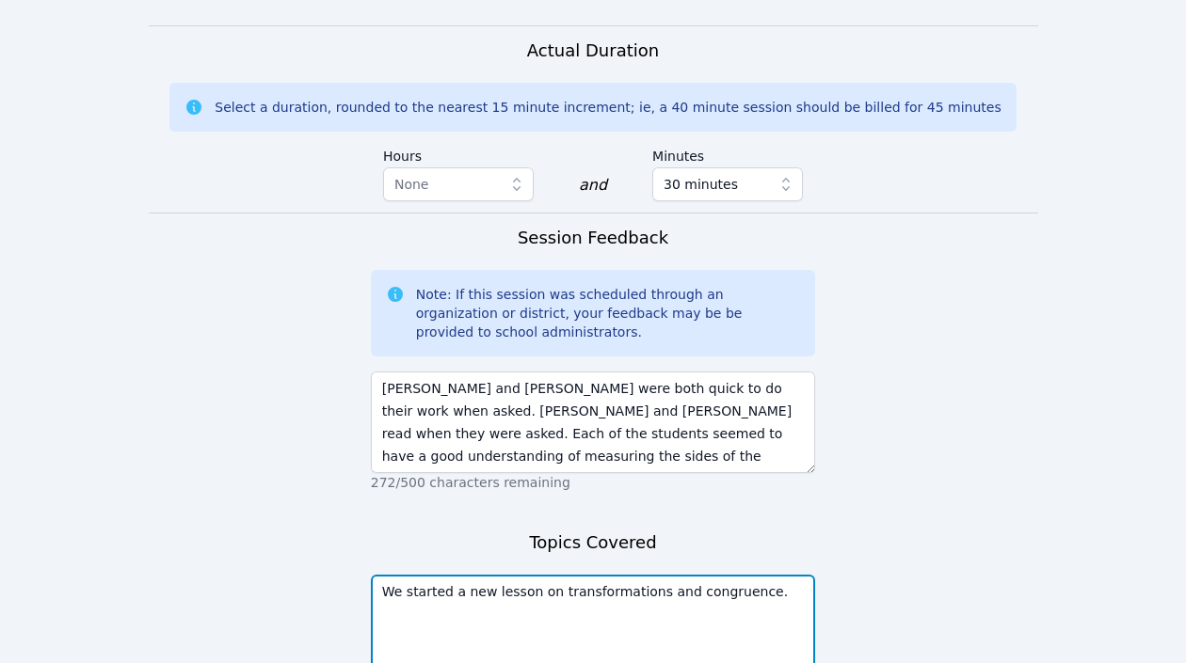
scroll to position [1548, 0]
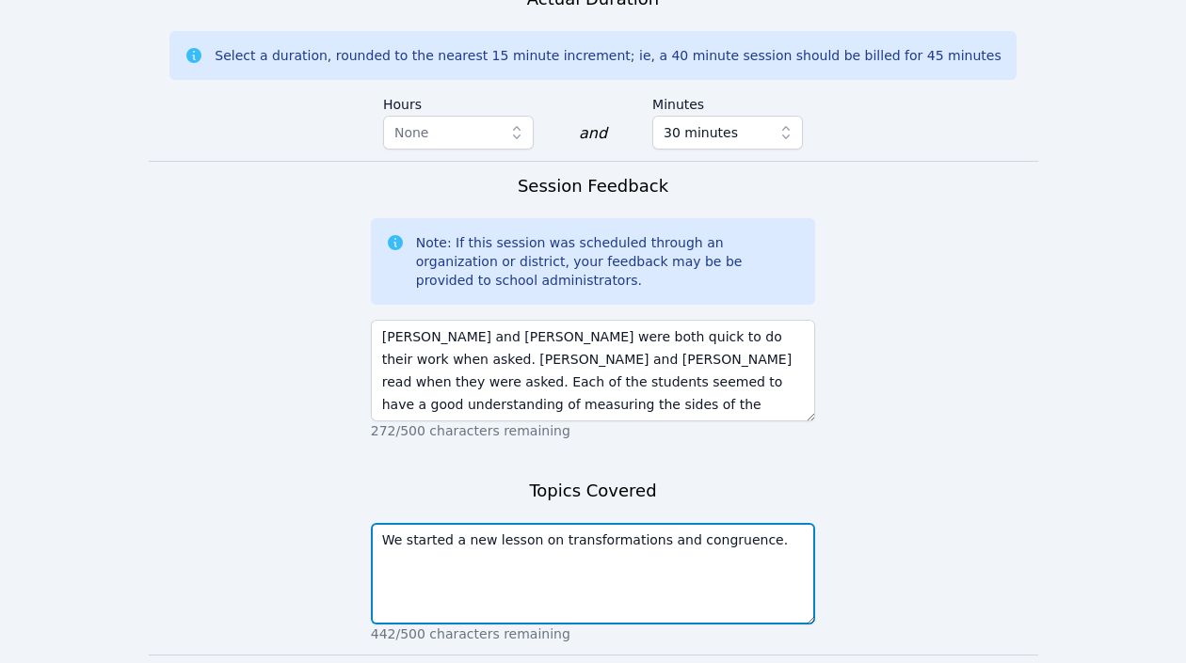
click at [780, 523] on textarea "We started a new lesson on transformations and congruence." at bounding box center [593, 574] width 445 height 102
type textarea "We started a new lesson on transformations and congruence."
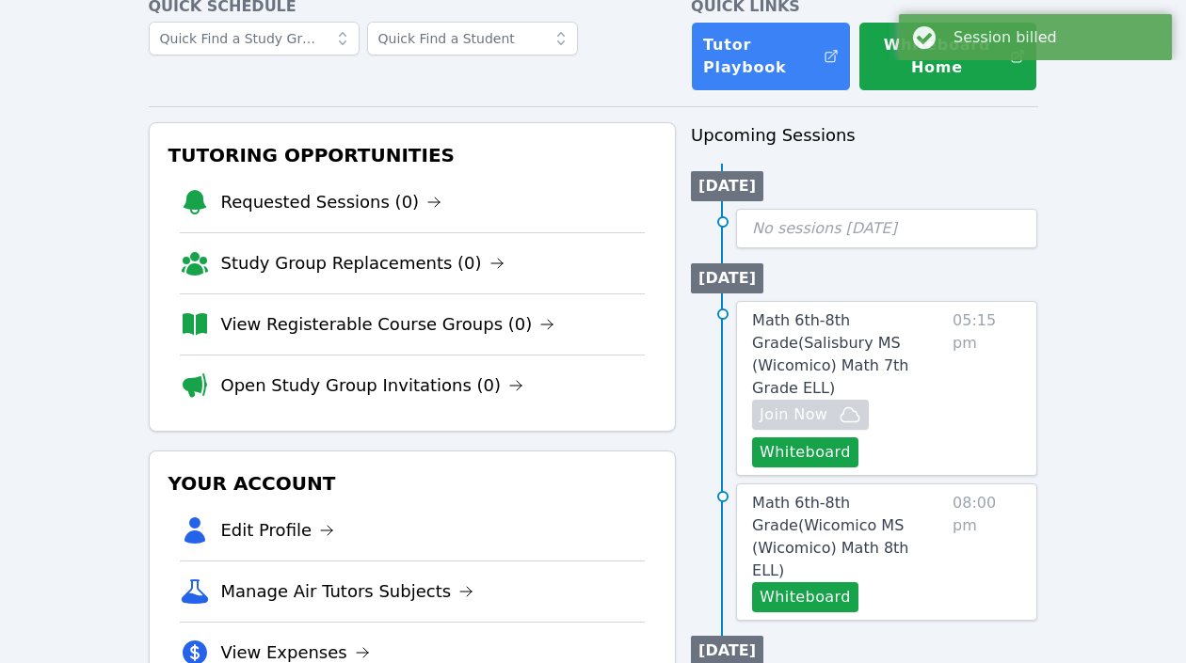
scroll to position [384, 0]
